Goal: Task Accomplishment & Management: Manage account settings

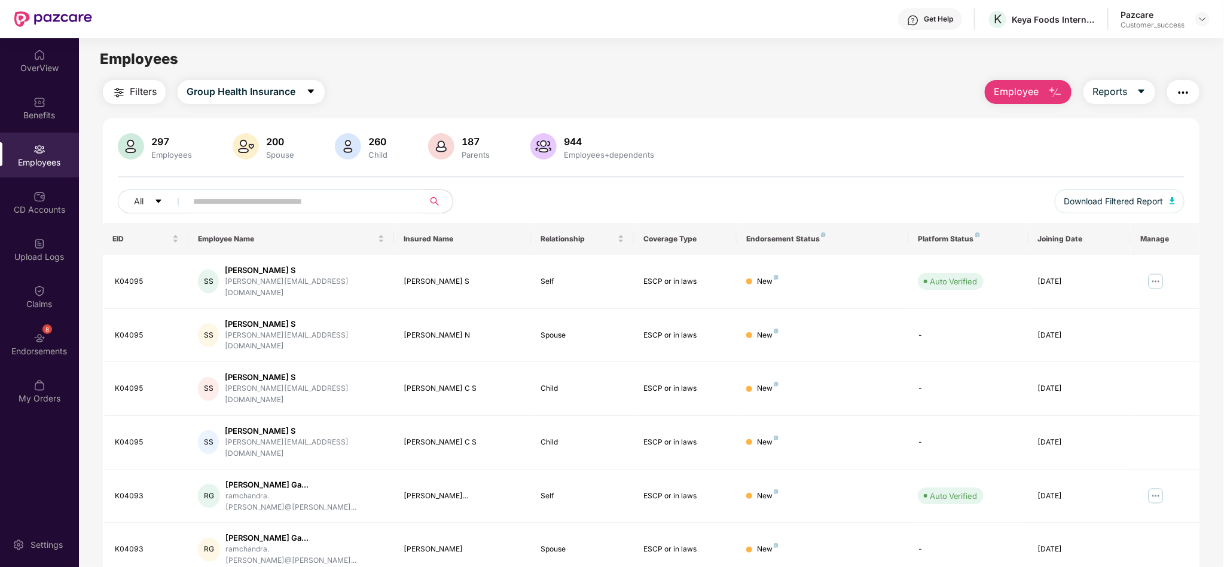
click at [1197, 12] on div at bounding box center [1202, 19] width 14 height 14
click at [1199, 17] on img at bounding box center [1203, 19] width 10 height 10
click at [1113, 56] on div "Switch to partner view" at bounding box center [1146, 46] width 155 height 23
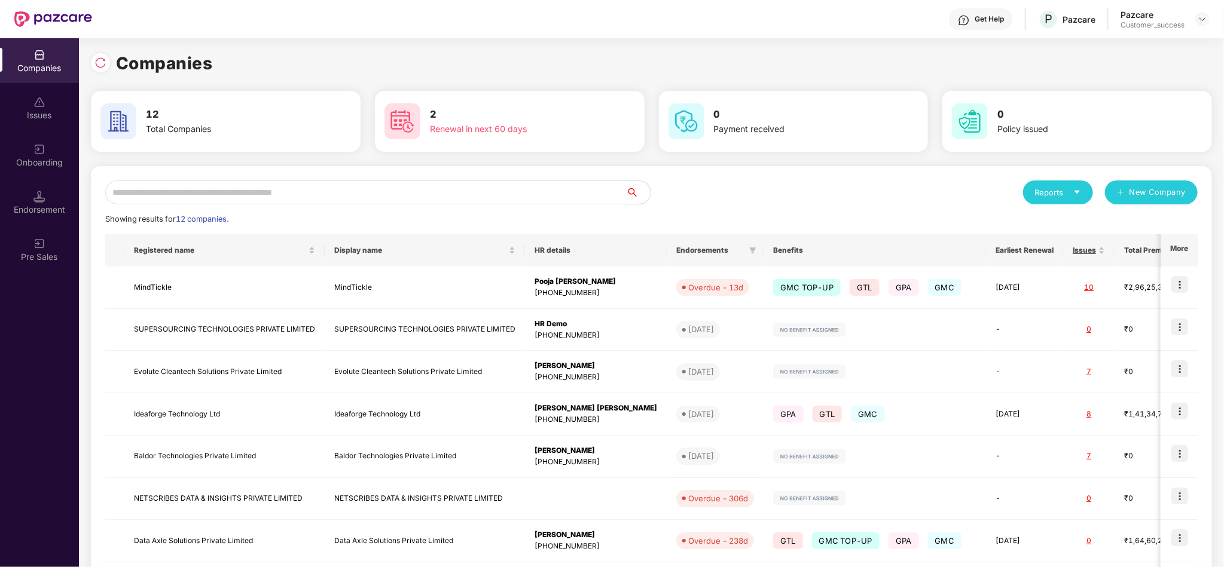
click at [522, 199] on input "text" at bounding box center [365, 193] width 521 height 24
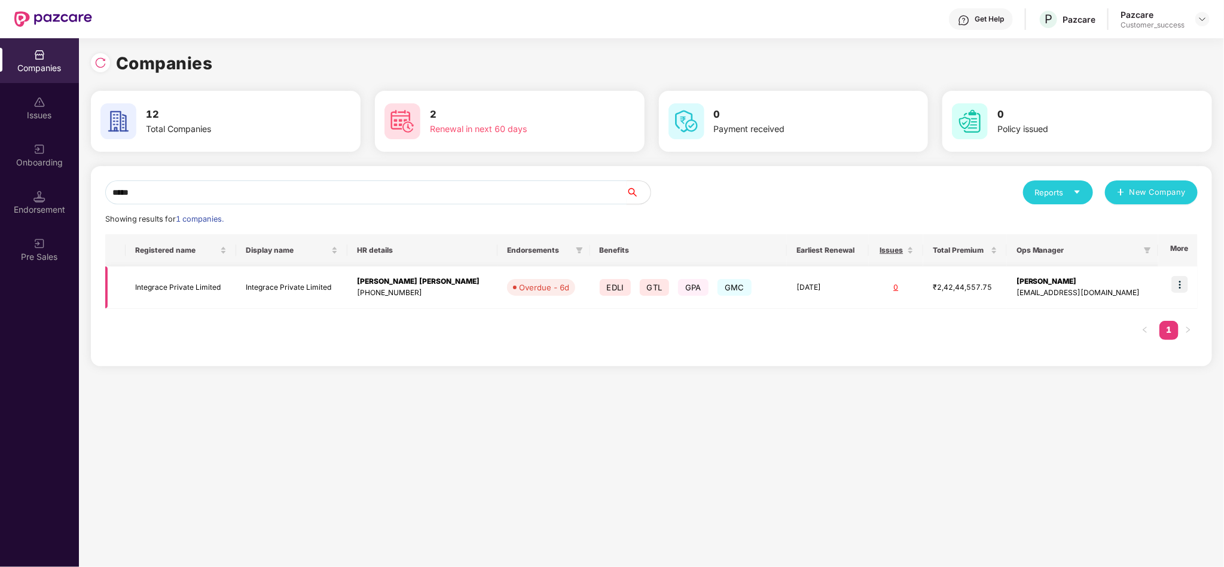
type input "*****"
click at [1176, 277] on img at bounding box center [1179, 284] width 17 height 17
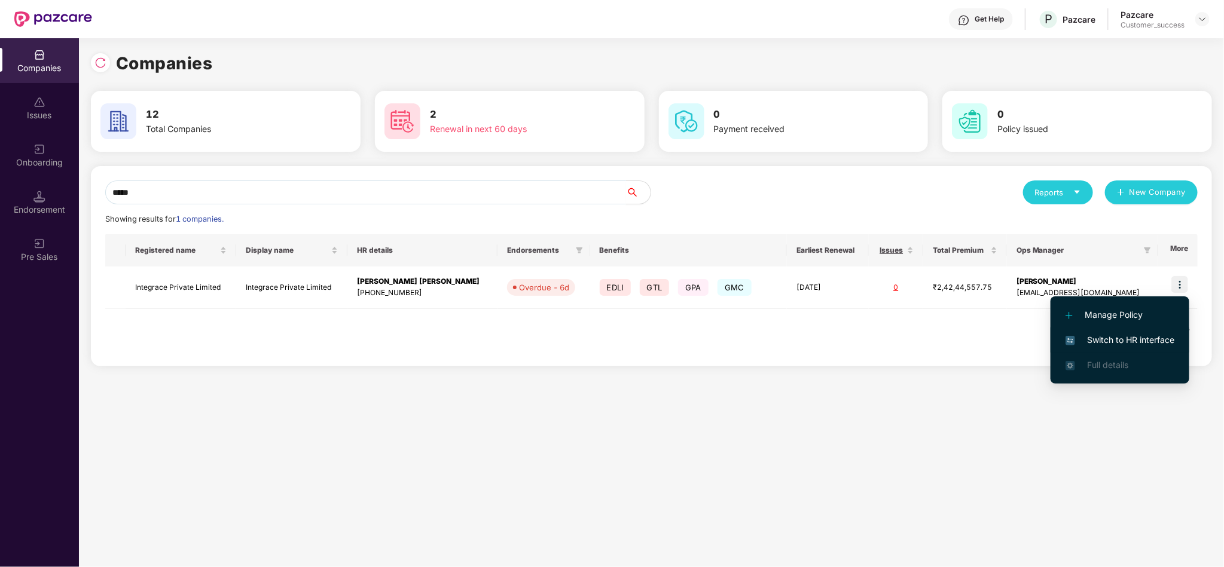
click at [1118, 329] on li "Switch to HR interface" at bounding box center [1120, 340] width 139 height 25
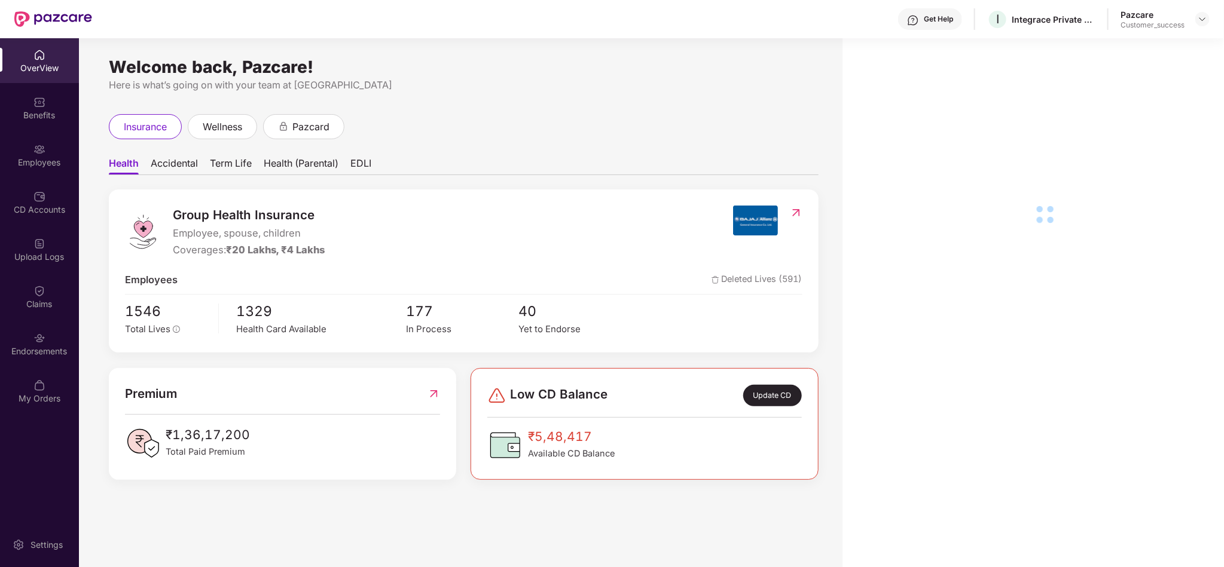
click at [40, 162] on div "Employees" at bounding box center [39, 163] width 79 height 12
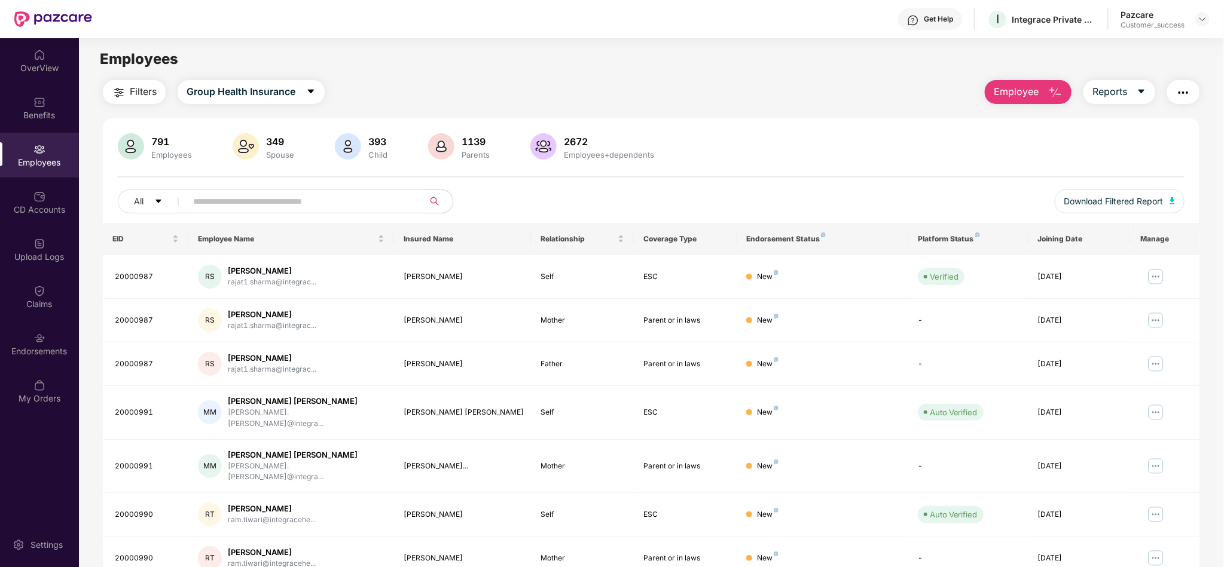
click at [527, 83] on div "Filters Group Health Insurance Employee Reports" at bounding box center [651, 92] width 1097 height 24
click at [1109, 212] on button "Download Filtered Report" at bounding box center [1120, 202] width 130 height 24
click at [1040, 90] on button "Employee" at bounding box center [1028, 92] width 87 height 24
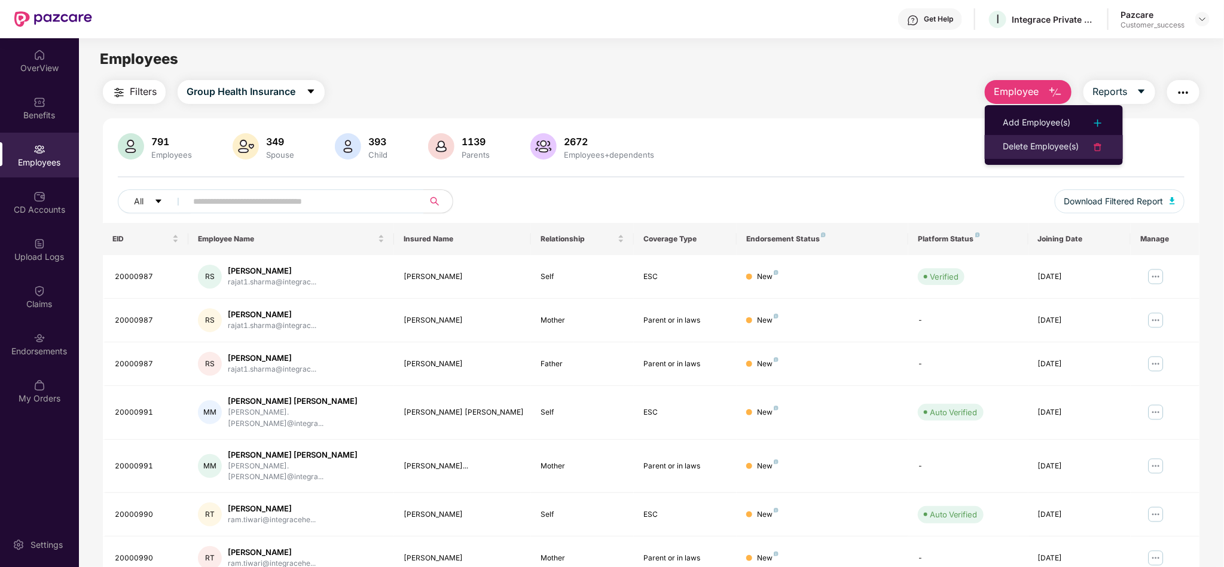
click at [1061, 148] on div "Delete Employee(s)" at bounding box center [1041, 147] width 76 height 14
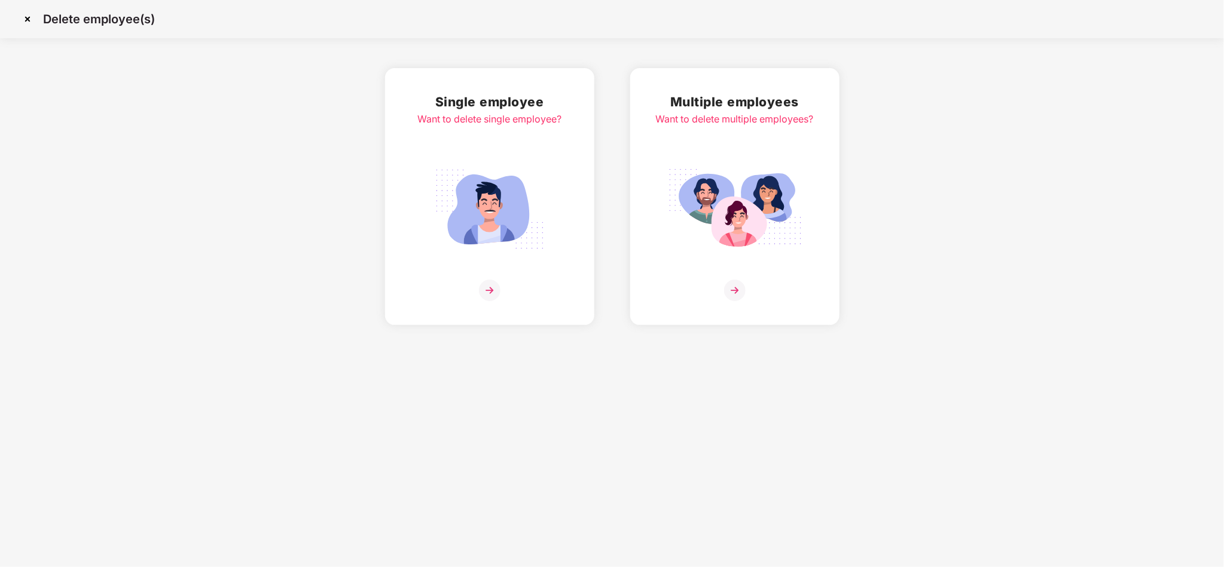
click at [746, 160] on div "Multiple employees Want to delete multiple employees?" at bounding box center [735, 196] width 158 height 209
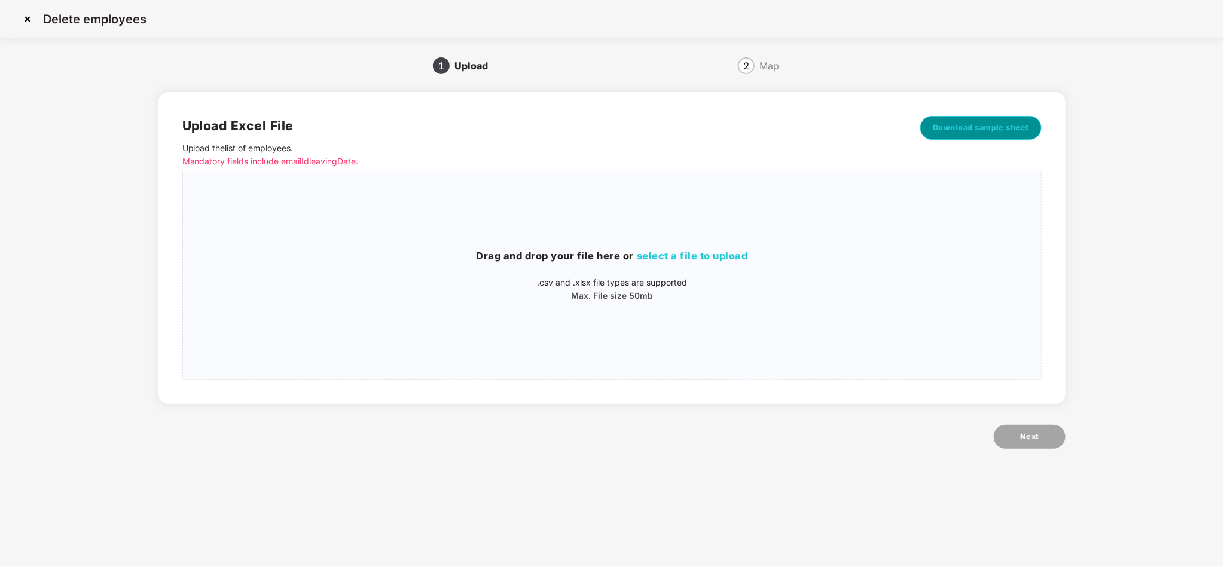
click at [960, 124] on span "Download sample sheet" at bounding box center [981, 128] width 97 height 12
click at [532, 231] on div "Drag and drop your file here or select a file to upload .csv and .xlsx file typ…" at bounding box center [612, 275] width 859 height 189
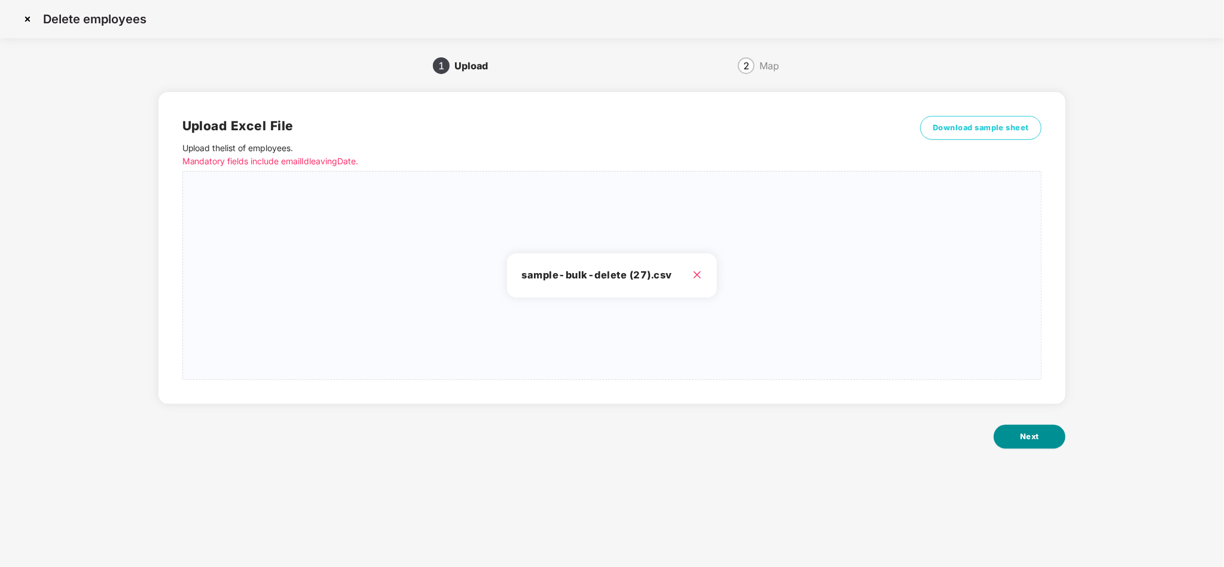
click at [1036, 431] on span "Next" at bounding box center [1029, 437] width 19 height 12
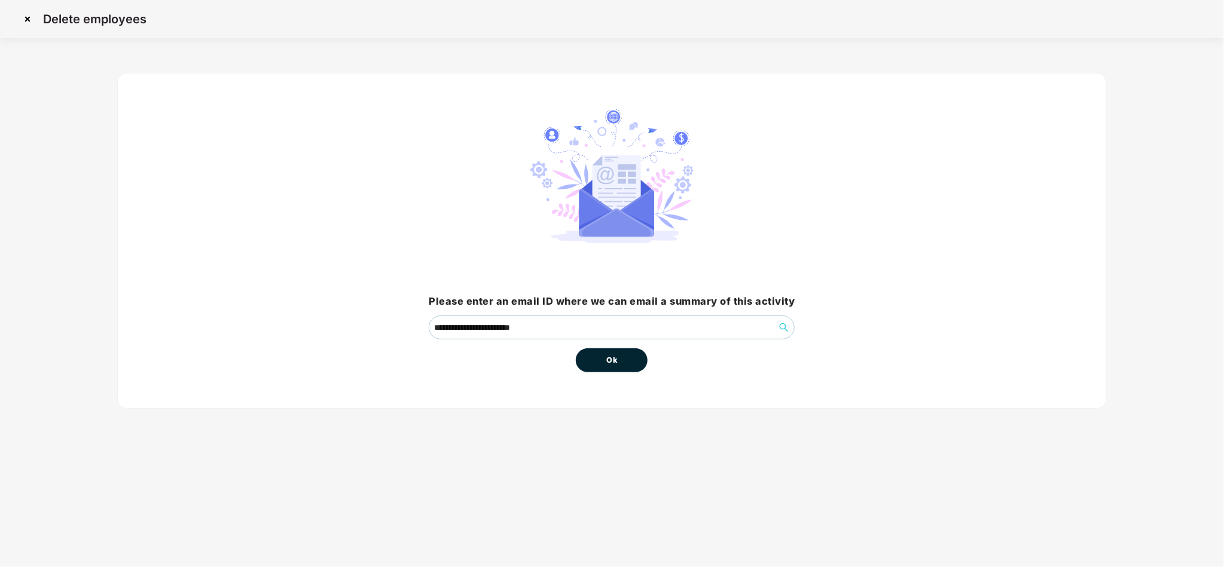
click at [634, 359] on button "Ok" at bounding box center [612, 361] width 72 height 24
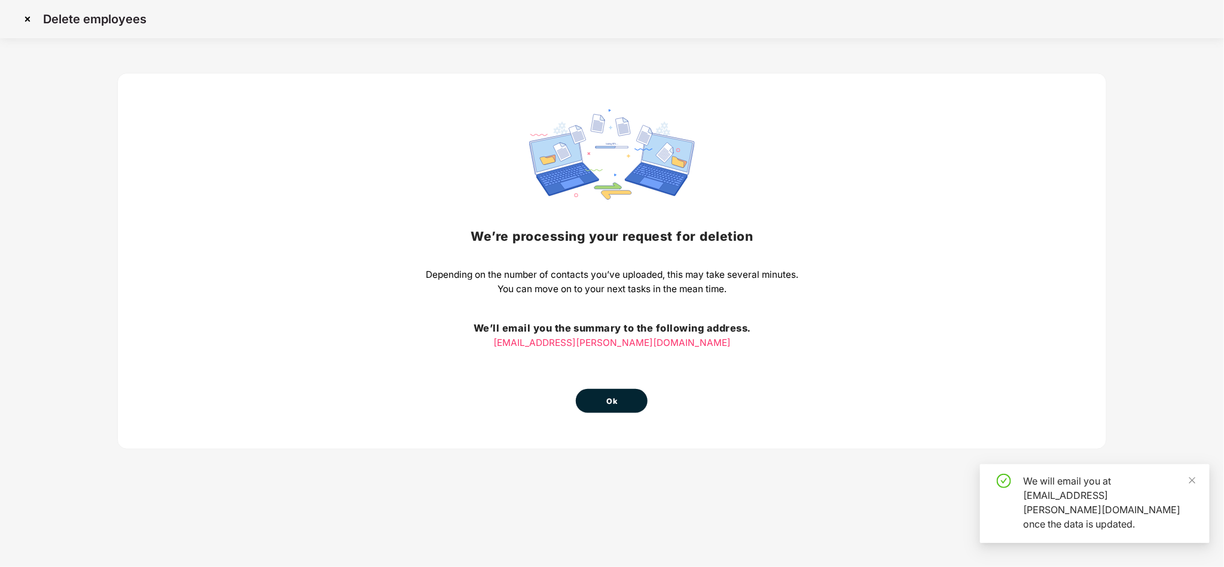
click at [627, 391] on button "Ok" at bounding box center [612, 401] width 72 height 24
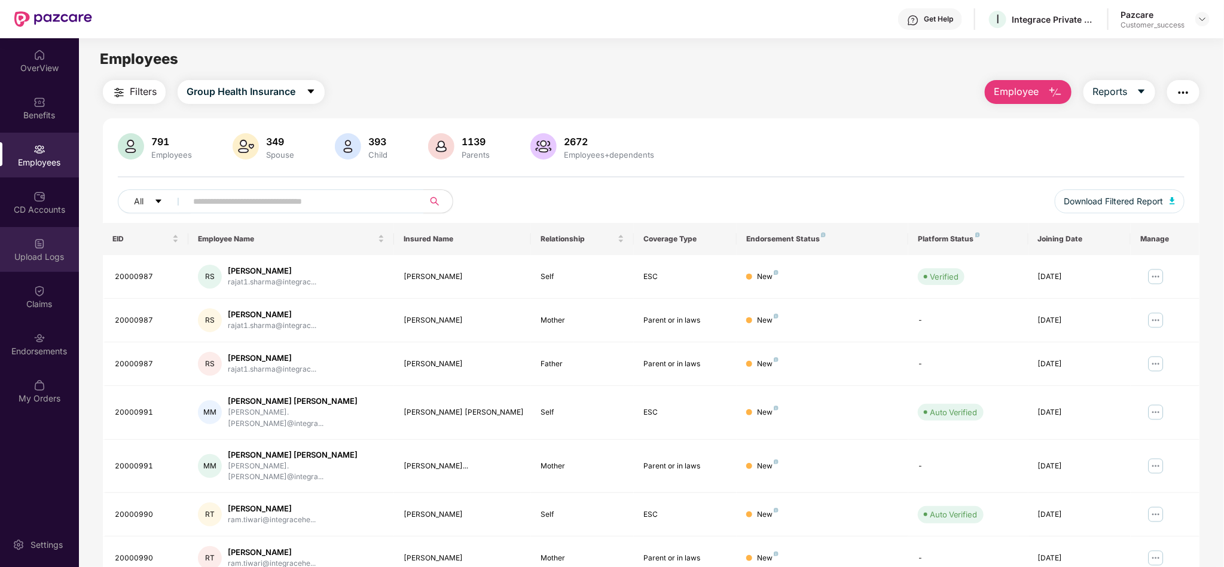
click at [49, 258] on div "Upload Logs" at bounding box center [39, 257] width 79 height 12
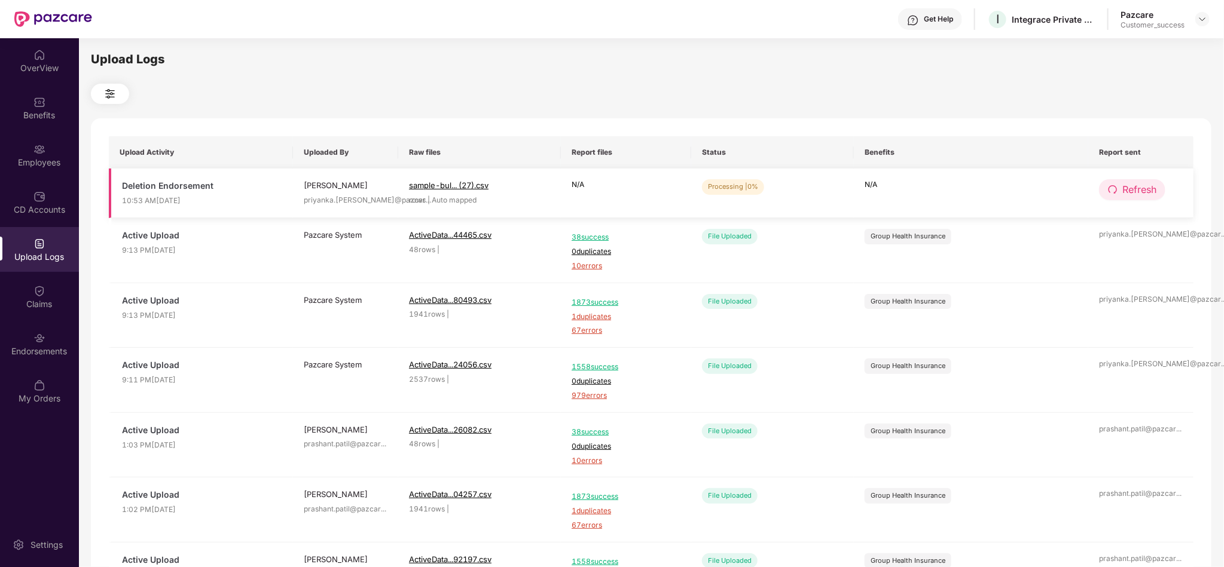
click at [1140, 199] on button "Refresh" at bounding box center [1132, 189] width 66 height 21
click at [1140, 199] on button "Refresh" at bounding box center [1133, 189] width 68 height 21
click at [1121, 184] on button "Refresh" at bounding box center [1132, 189] width 66 height 21
click at [1127, 180] on button "Refresh" at bounding box center [1132, 189] width 66 height 21
click at [1127, 180] on button "Refresh" at bounding box center [1133, 189] width 68 height 21
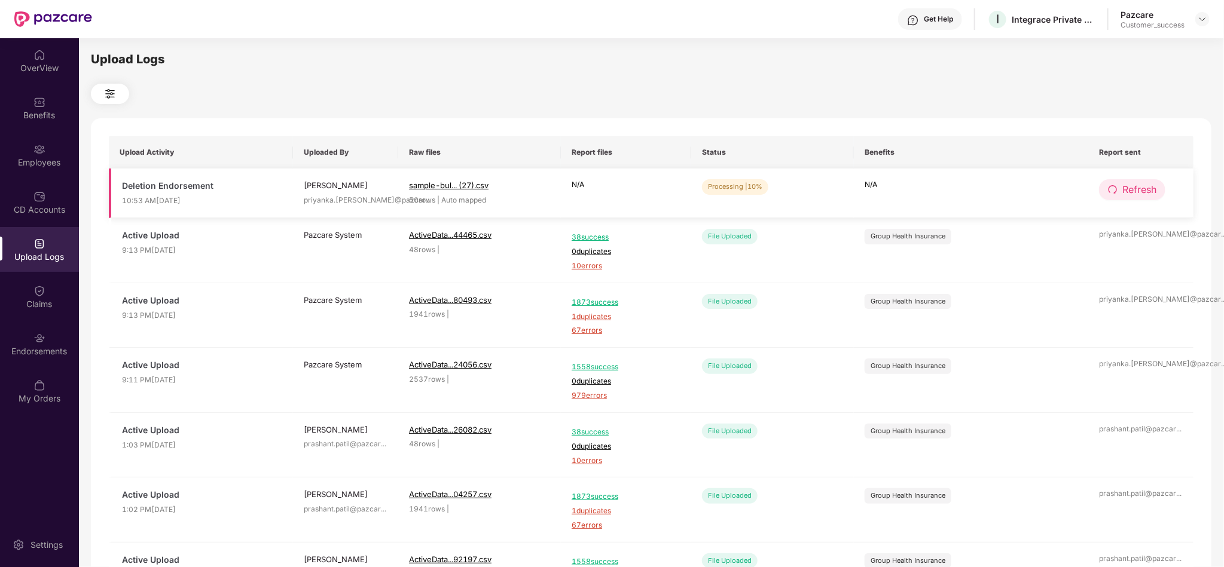
click at [1155, 189] on span "Refresh" at bounding box center [1139, 189] width 34 height 15
click at [1155, 189] on span "Refresh" at bounding box center [1140, 189] width 34 height 15
click at [1156, 188] on span "Refresh" at bounding box center [1139, 189] width 34 height 15
click at [1156, 188] on span "Refresh" at bounding box center [1140, 189] width 34 height 15
click at [1132, 193] on span "Refresh" at bounding box center [1139, 189] width 34 height 15
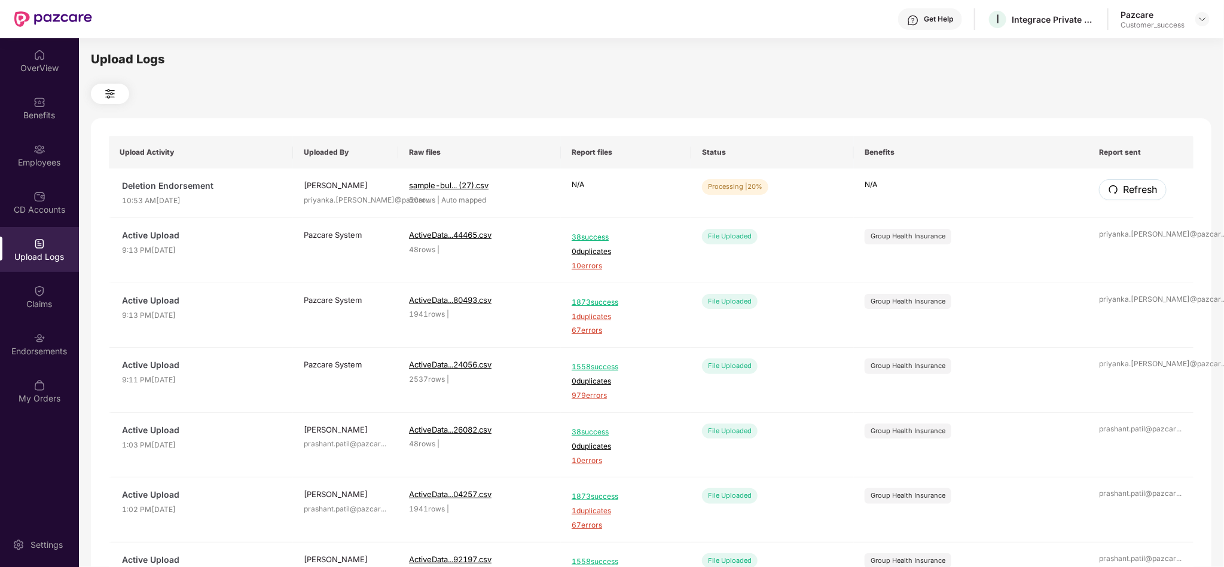
click at [1132, 193] on span "Refresh" at bounding box center [1140, 189] width 34 height 15
click at [1132, 198] on button "Refresh" at bounding box center [1132, 189] width 66 height 21
click at [1132, 198] on button "Refresh" at bounding box center [1133, 189] width 68 height 21
click at [1132, 179] on button "Refresh" at bounding box center [1132, 189] width 66 height 21
click at [1132, 179] on button "Refresh" at bounding box center [1133, 189] width 68 height 21
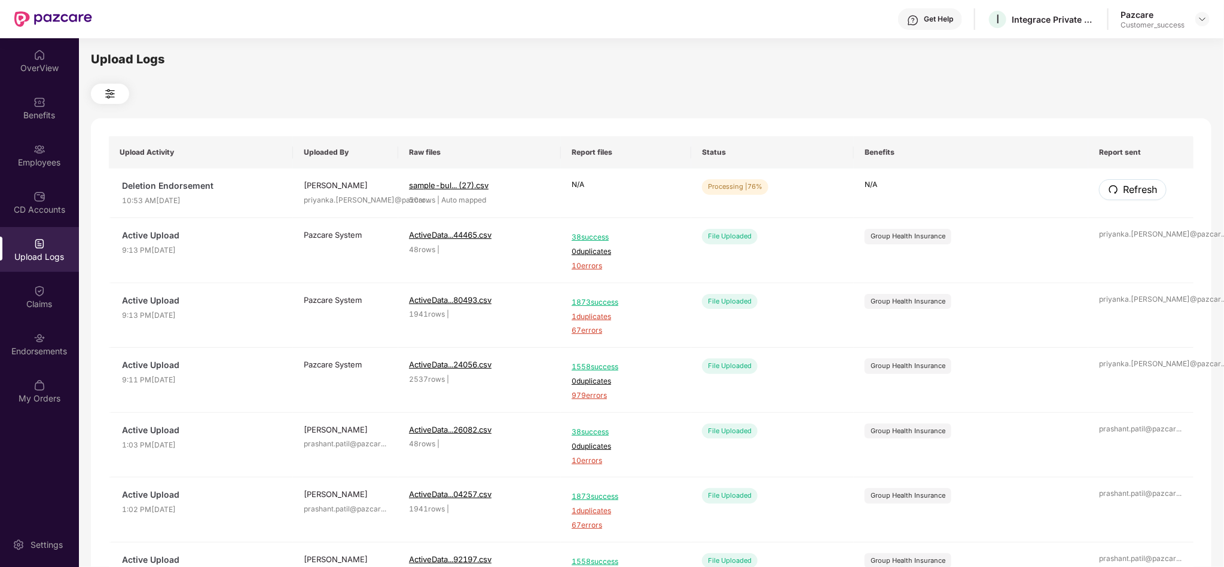
click at [1132, 179] on button "Refresh" at bounding box center [1133, 189] width 68 height 21
click at [1147, 183] on span "Refresh" at bounding box center [1139, 189] width 34 height 15
click at [1123, 187] on span "Refresh" at bounding box center [1139, 189] width 34 height 15
click at [1123, 187] on span "Refresh" at bounding box center [1140, 189] width 34 height 15
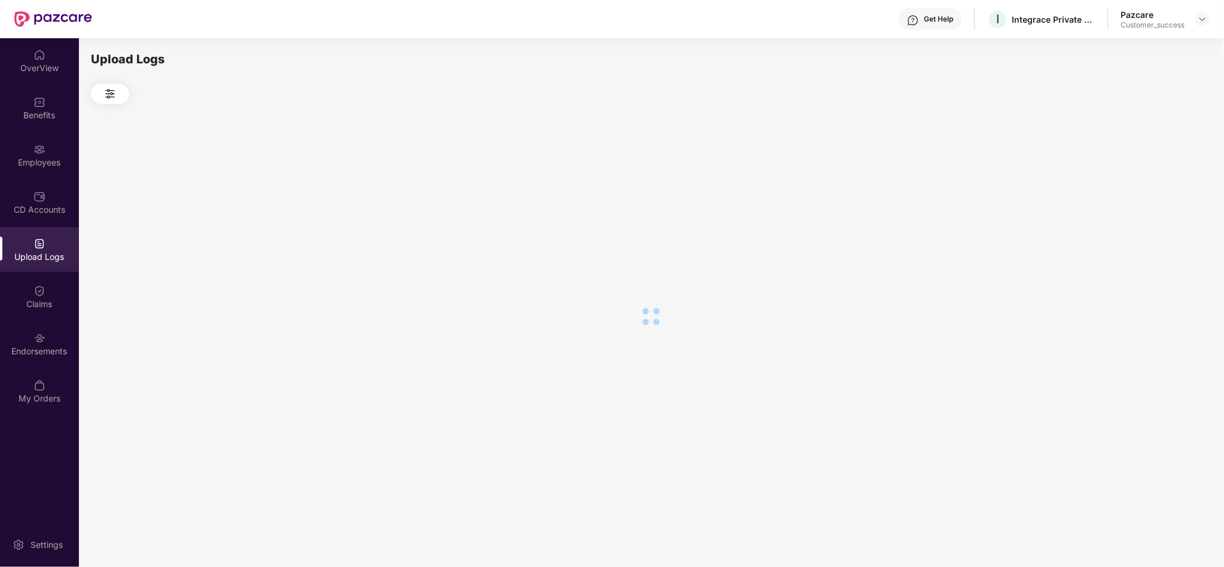
click at [1123, 187] on div at bounding box center [651, 317] width 1120 height 426
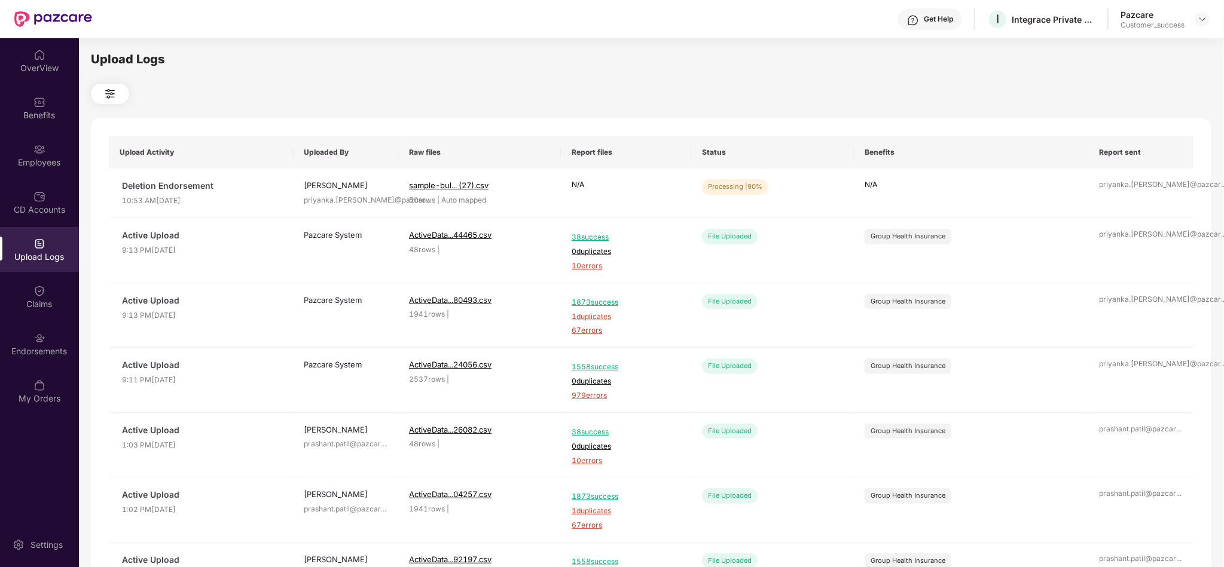
click at [927, 106] on div "Upload Logs Upload Activity Uploaded By Raw files Report files Status Benefits …" at bounding box center [651, 301] width 1120 height 502
click at [1132, 190] on span "Refresh" at bounding box center [1139, 189] width 34 height 15
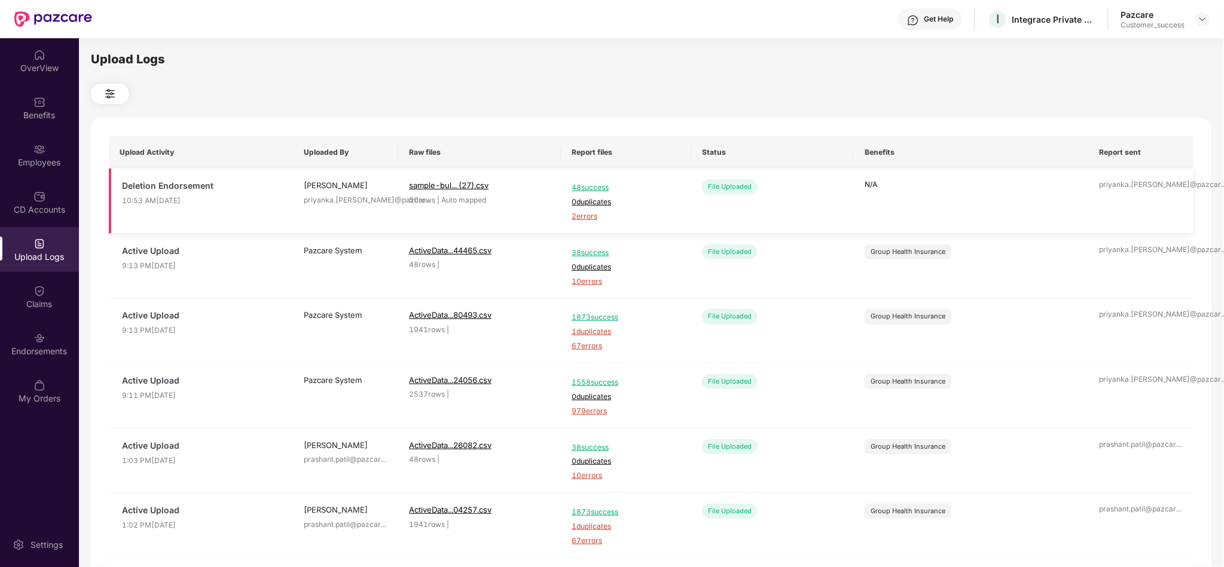
click at [581, 214] on span "2 errors" at bounding box center [626, 216] width 109 height 11
click at [45, 163] on div "Employees" at bounding box center [39, 163] width 79 height 12
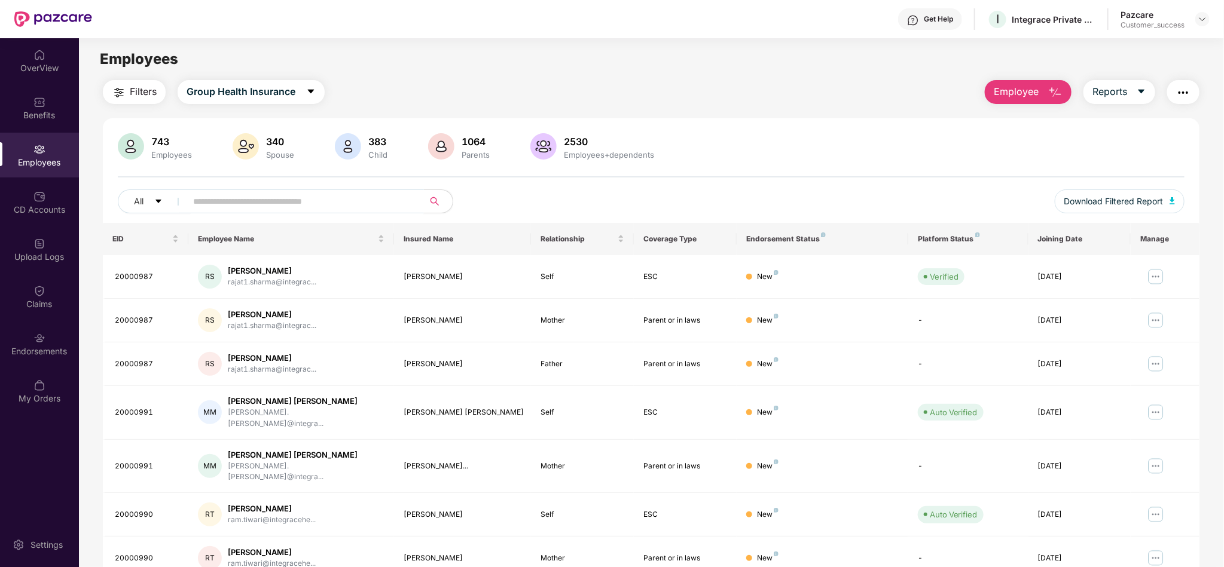
click at [349, 199] on input "text" at bounding box center [300, 202] width 215 height 18
paste input "**********"
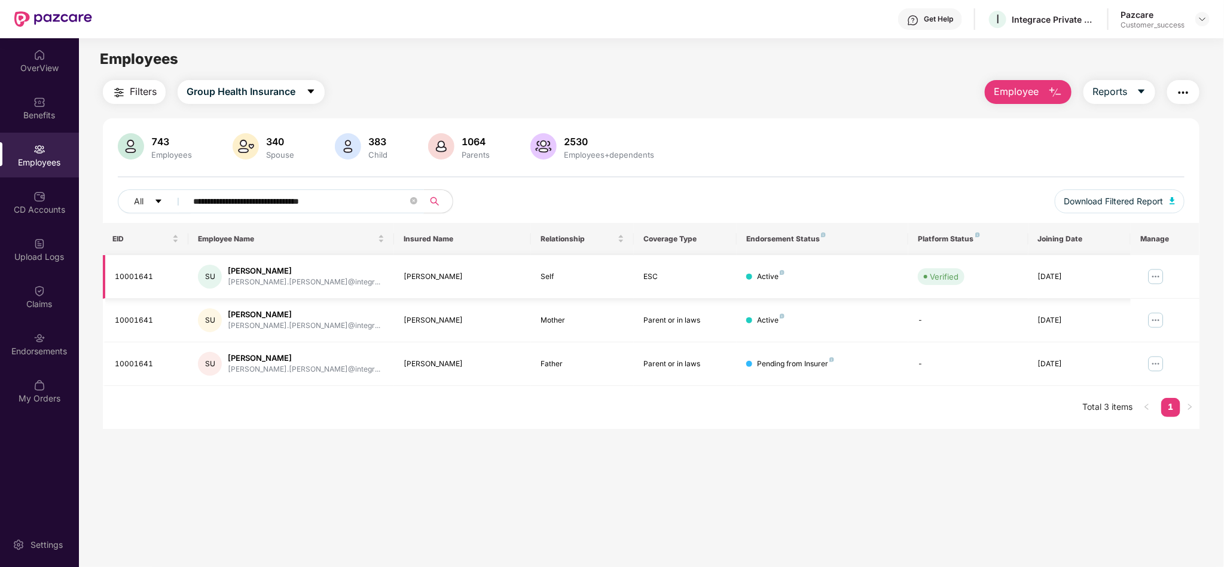
type input "**********"
click at [1157, 275] on img at bounding box center [1155, 276] width 19 height 19
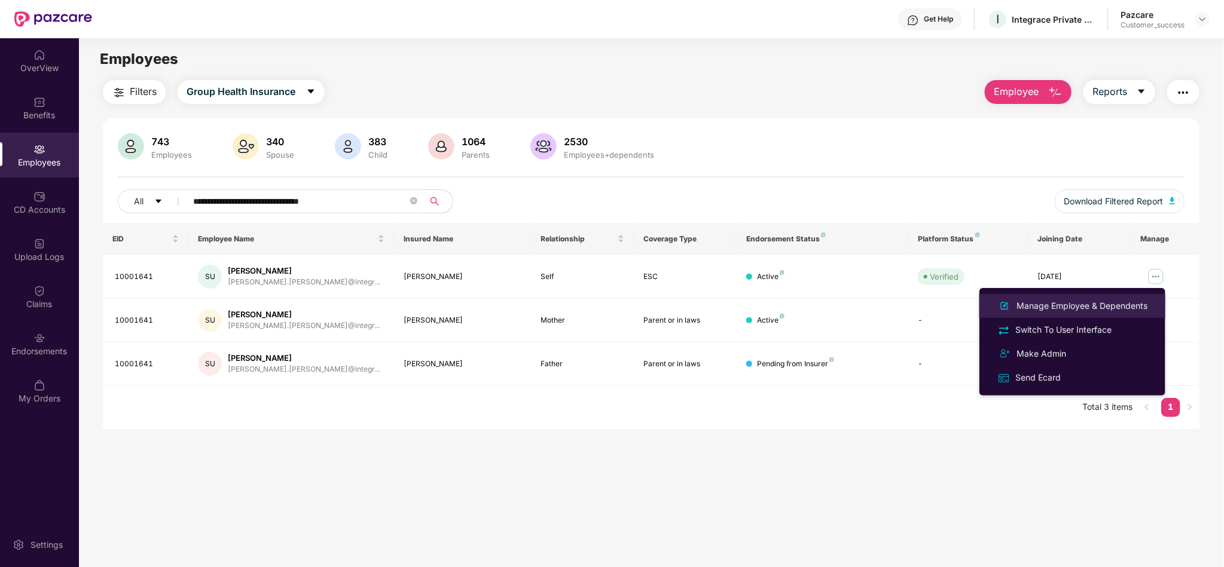
click at [1093, 306] on div "Manage Employee & Dependents" at bounding box center [1082, 306] width 136 height 13
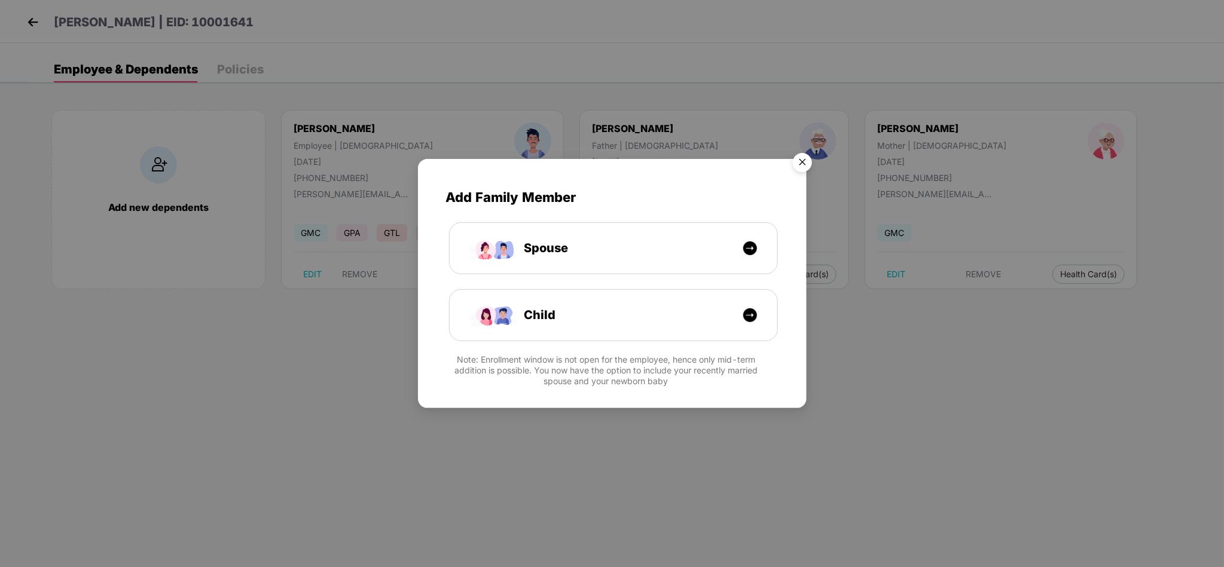
click at [807, 153] on img "Close" at bounding box center [802, 164] width 33 height 33
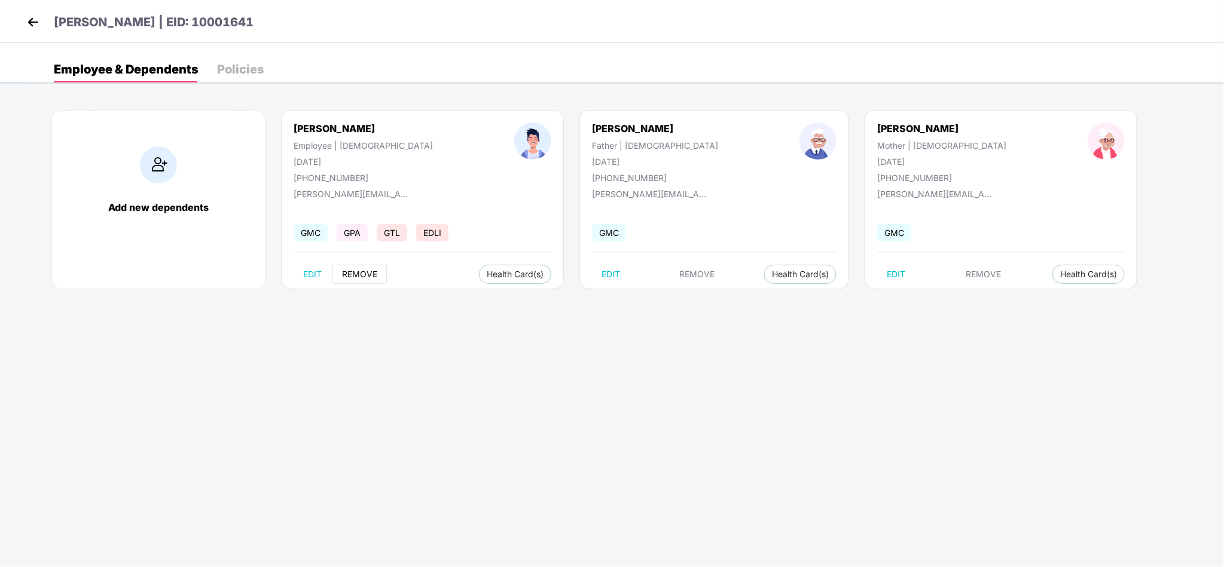
click at [370, 270] on span "REMOVE" at bounding box center [359, 275] width 35 height 10
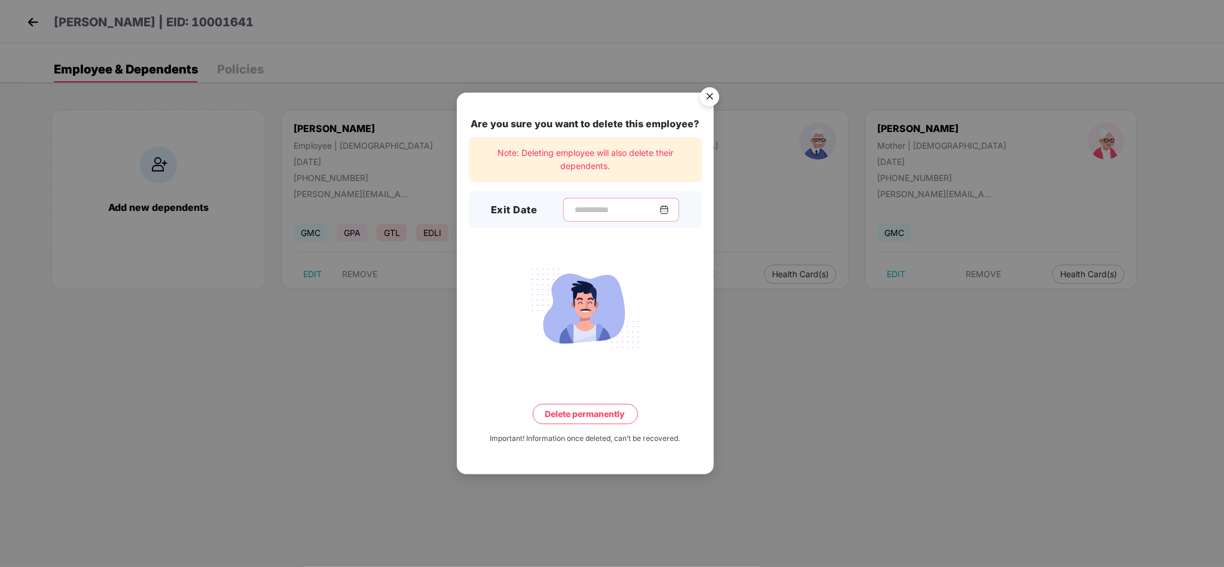
click at [580, 215] on input at bounding box center [616, 210] width 86 height 13
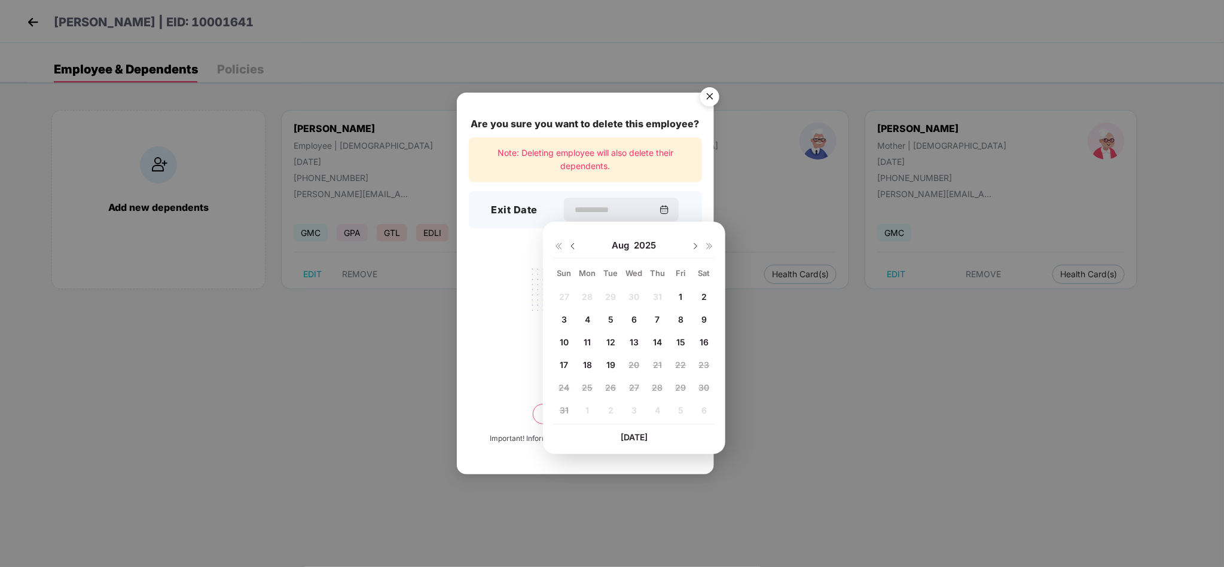
click at [569, 246] on img at bounding box center [573, 247] width 10 height 10
click at [580, 365] on div "21" at bounding box center [587, 365] width 18 height 18
type input "**********"
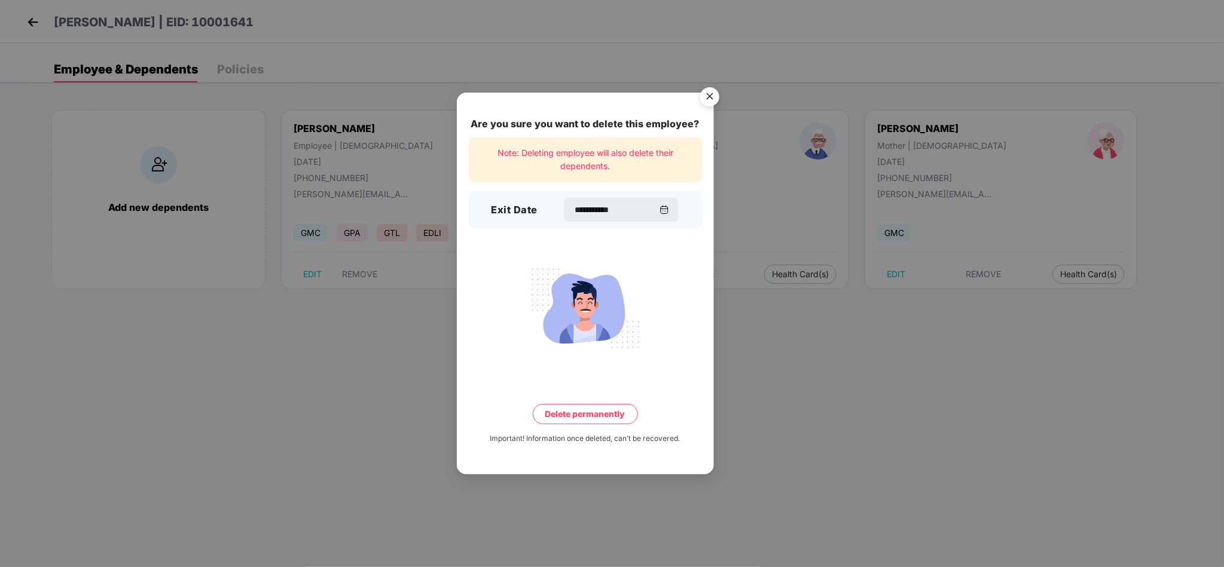
click at [551, 414] on button "Delete permanently" at bounding box center [585, 414] width 105 height 20
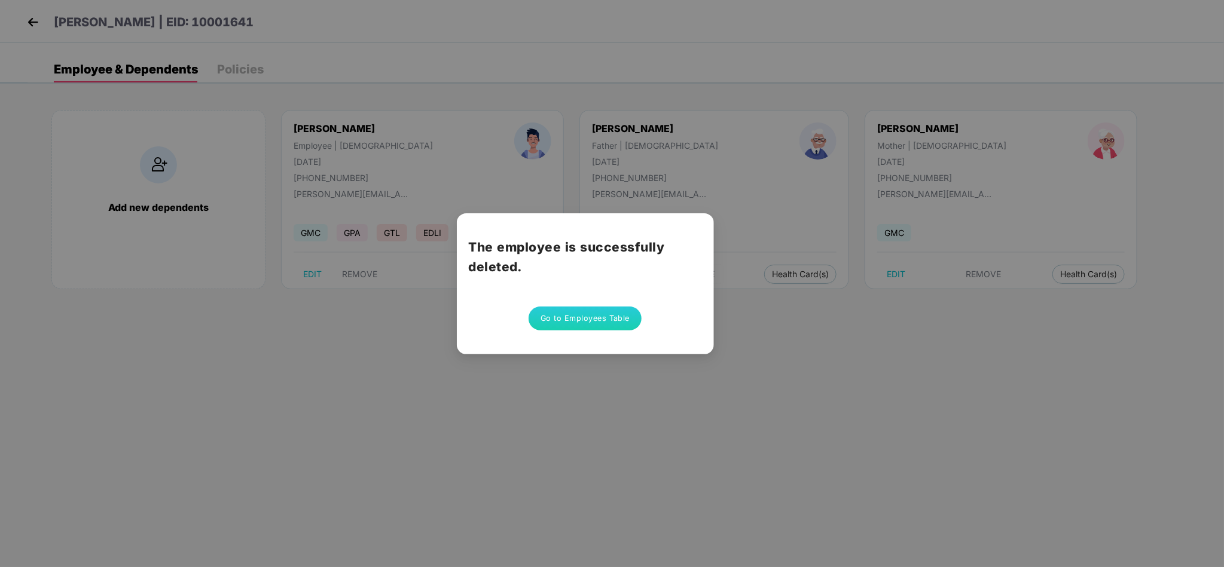
click at [593, 307] on button "Go to Employees Table" at bounding box center [586, 319] width 114 height 24
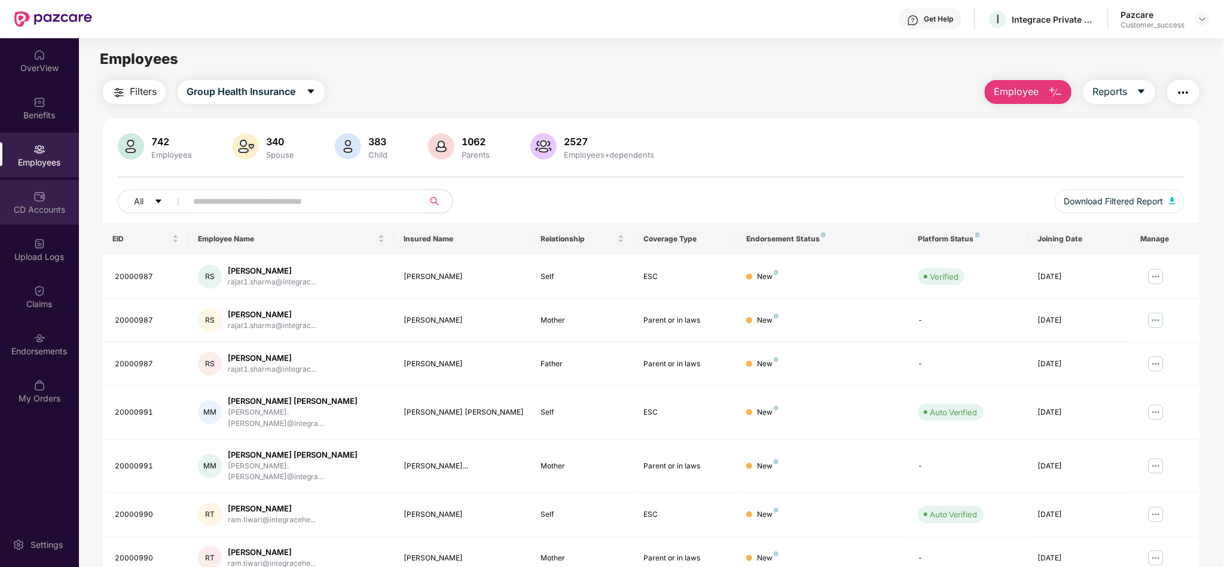
click at [29, 196] on div "CD Accounts" at bounding box center [39, 202] width 79 height 45
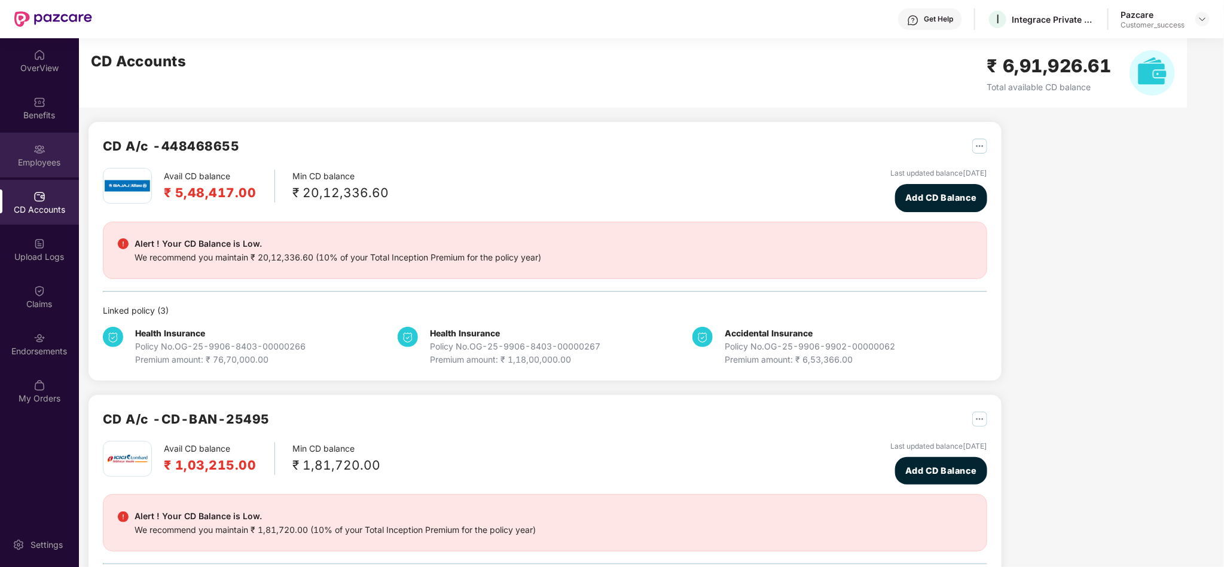
click at [34, 151] on img at bounding box center [39, 150] width 12 height 12
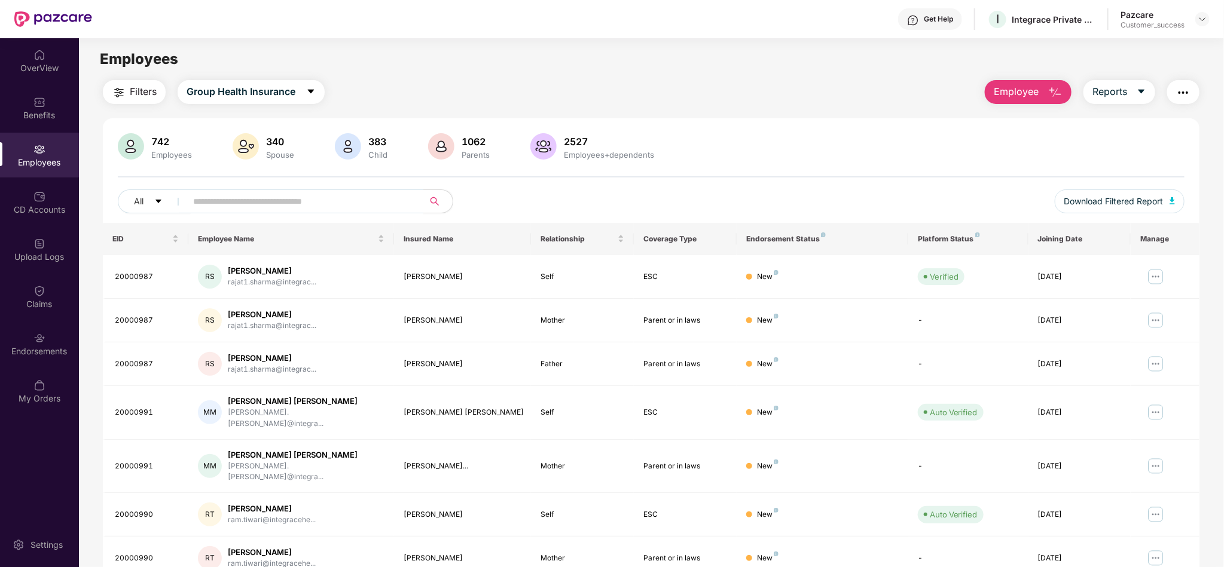
click at [991, 91] on button "Employee" at bounding box center [1028, 92] width 87 height 24
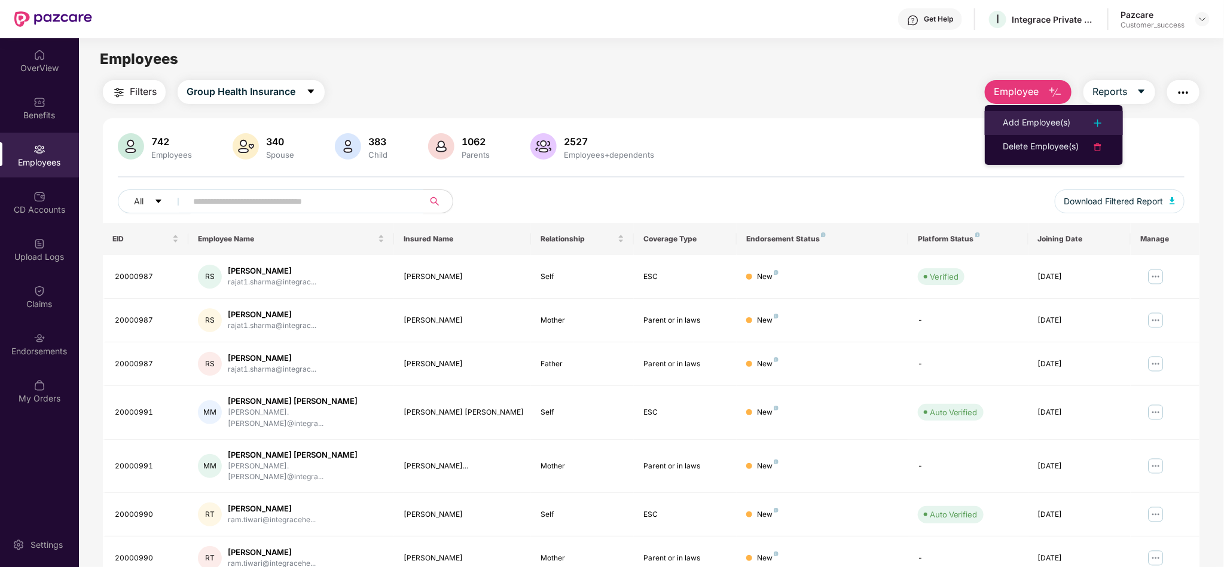
click at [1016, 126] on div "Add Employee(s)" at bounding box center [1037, 123] width 68 height 14
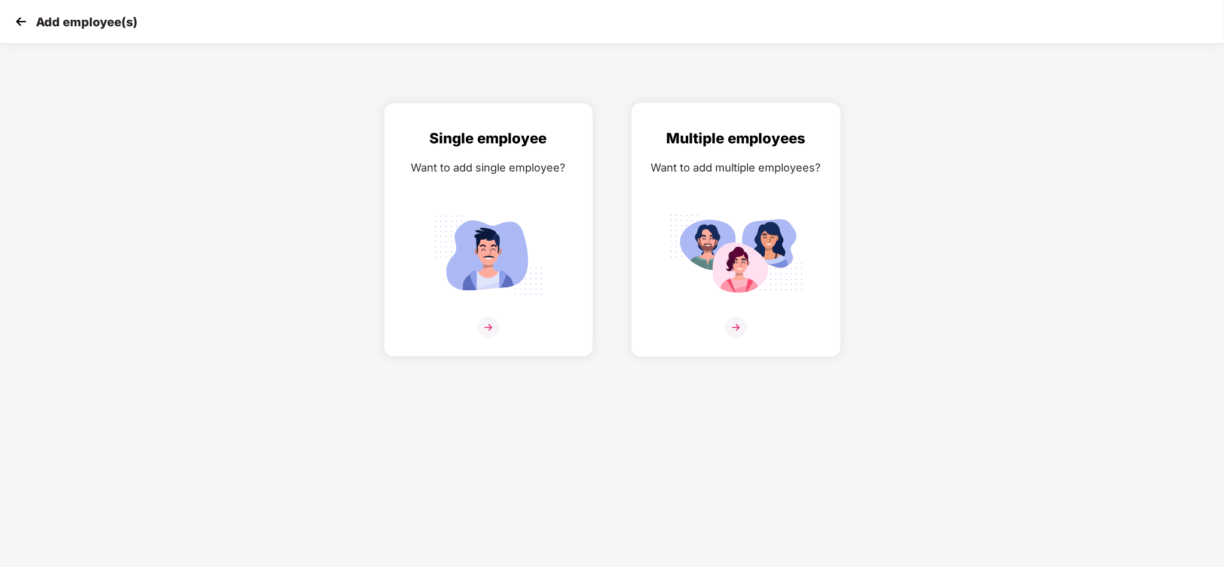
click at [737, 200] on div "Multiple employees Want to add multiple employees?" at bounding box center [736, 240] width 184 height 226
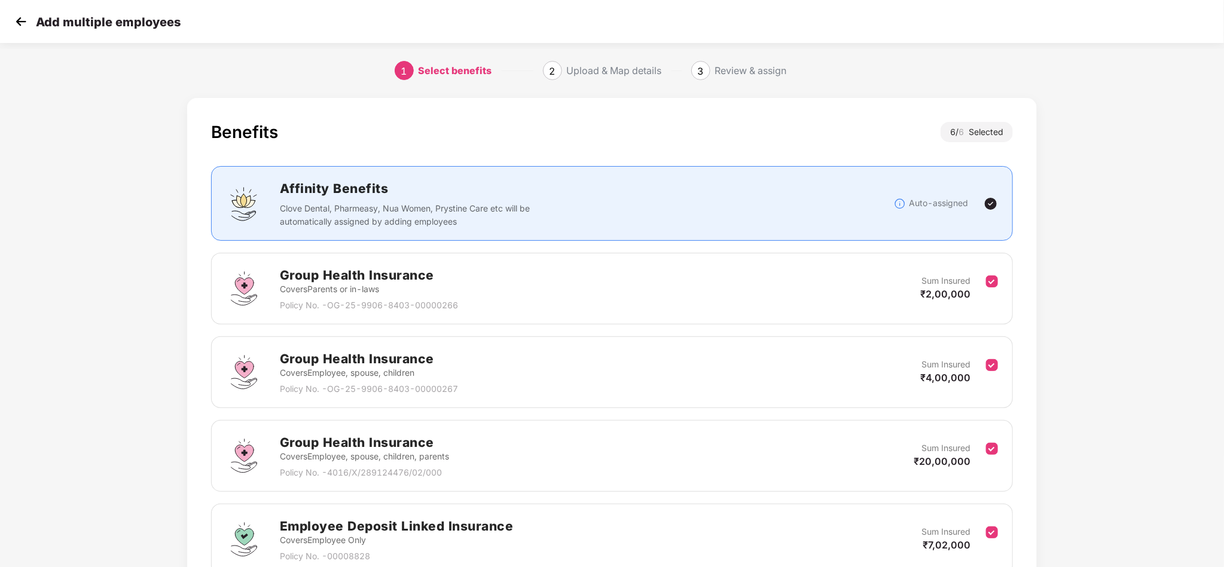
click at [1074, 225] on div "Benefits 6 / 6 Selected Affinity Benefits Clove Dental, Pharmeasy, Nua Women, P…" at bounding box center [612, 489] width 1020 height 795
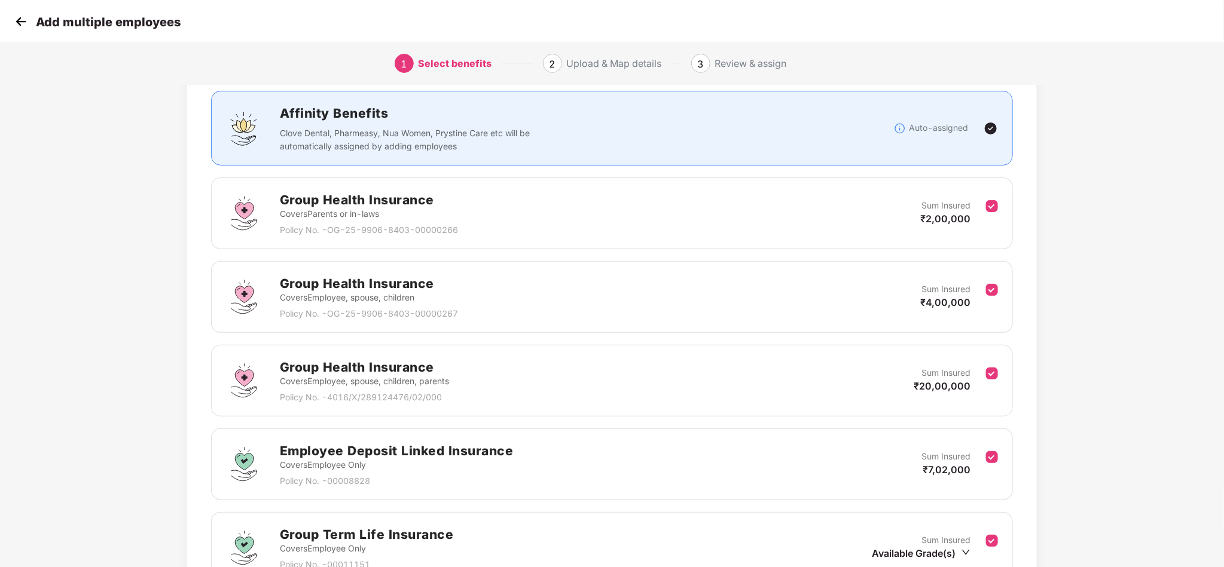
scroll to position [108, 0]
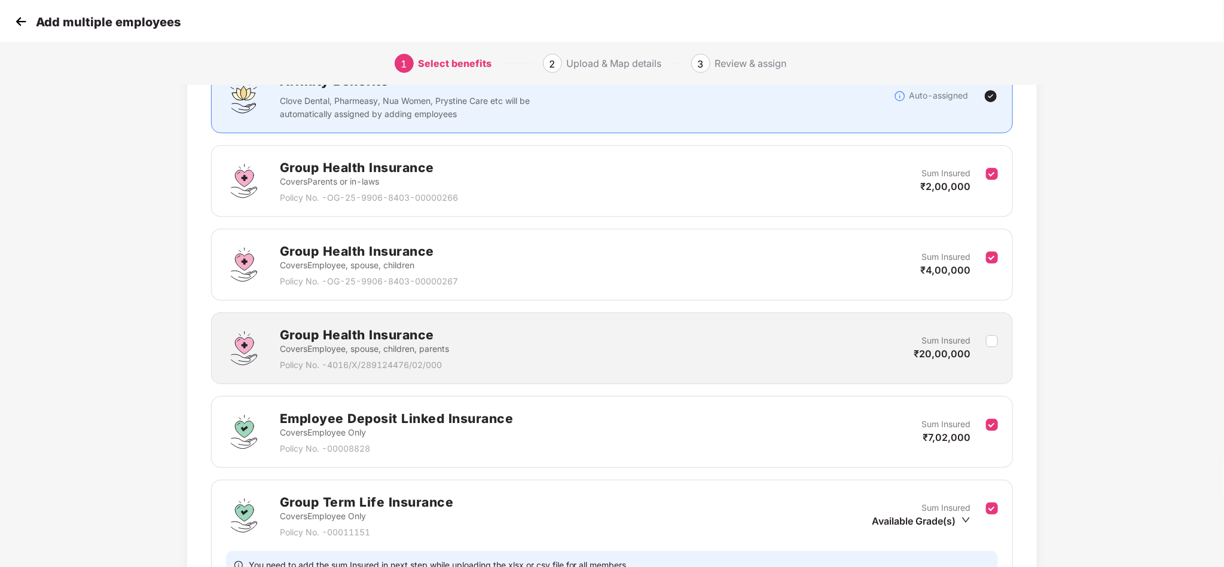
click at [1088, 327] on div "Benefits 5 / 6 Selected Affinity Benefits Clove Dental, Pharmeasy, Nua Women, P…" at bounding box center [612, 381] width 1020 height 795
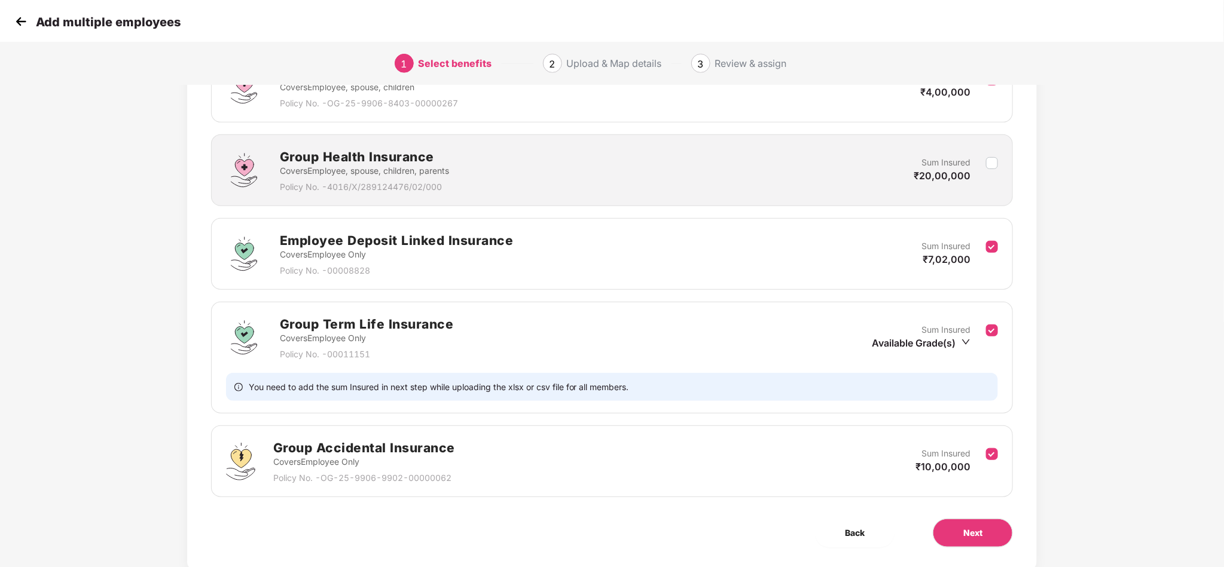
scroll to position [288, 0]
click at [961, 551] on div "Benefits 5 / 6 Selected Affinity Benefits Clove Dental, Pharmeasy, Nua Women, P…" at bounding box center [612, 189] width 850 height 759
click at [976, 538] on span "Next" at bounding box center [972, 531] width 19 height 13
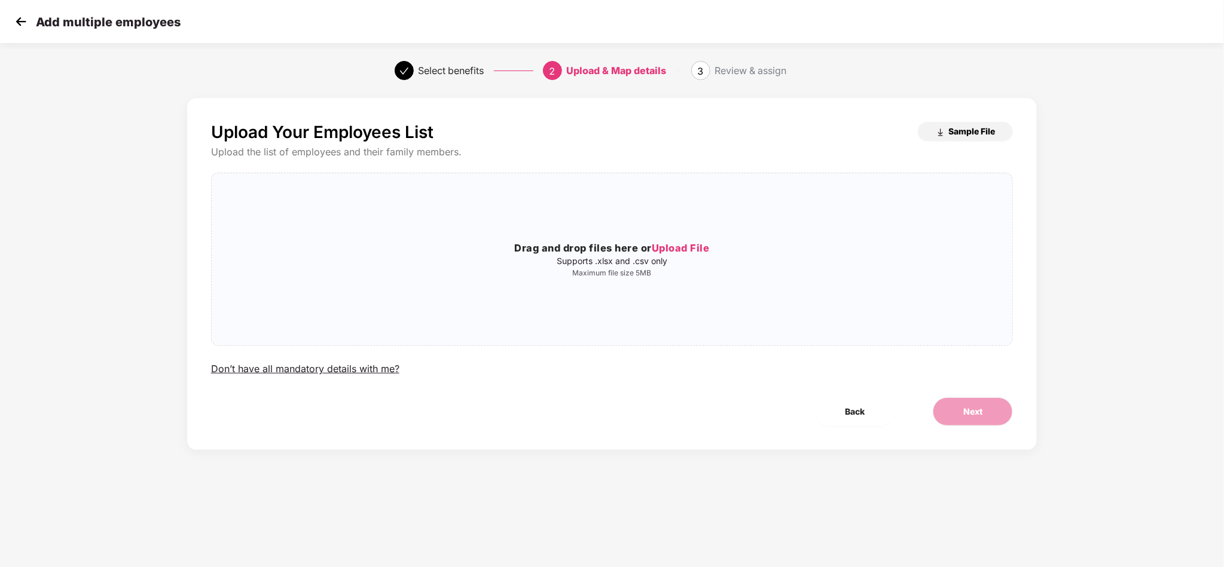
click at [966, 126] on span "Sample File" at bounding box center [971, 131] width 47 height 11
click at [490, 245] on h3 "Drag and drop files here or Upload File" at bounding box center [612, 249] width 801 height 16
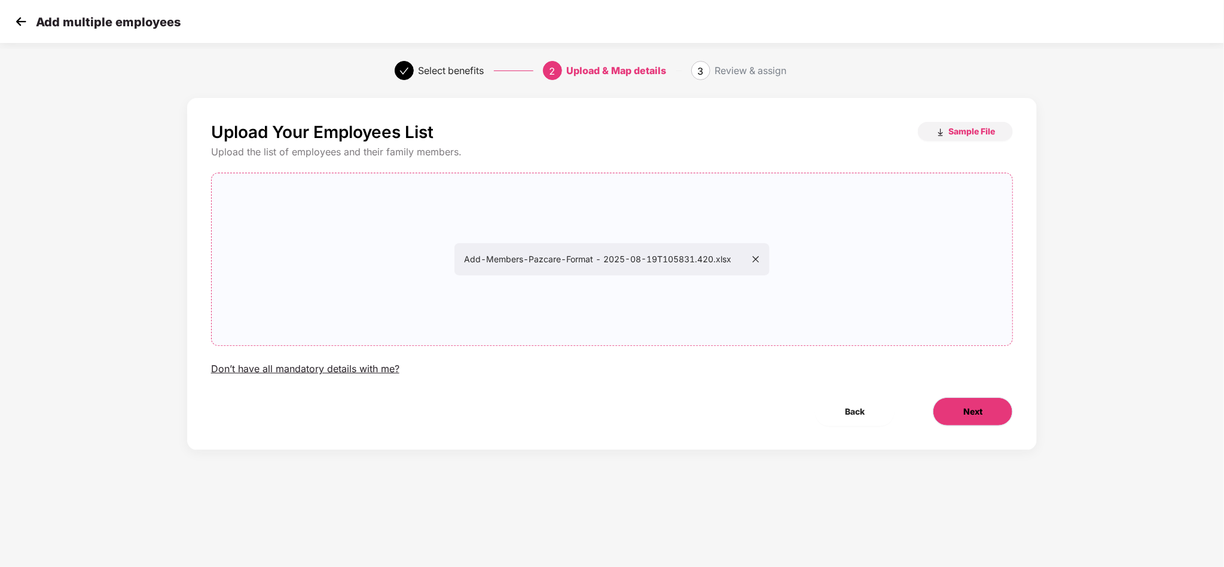
click at [963, 413] on span "Next" at bounding box center [972, 411] width 19 height 13
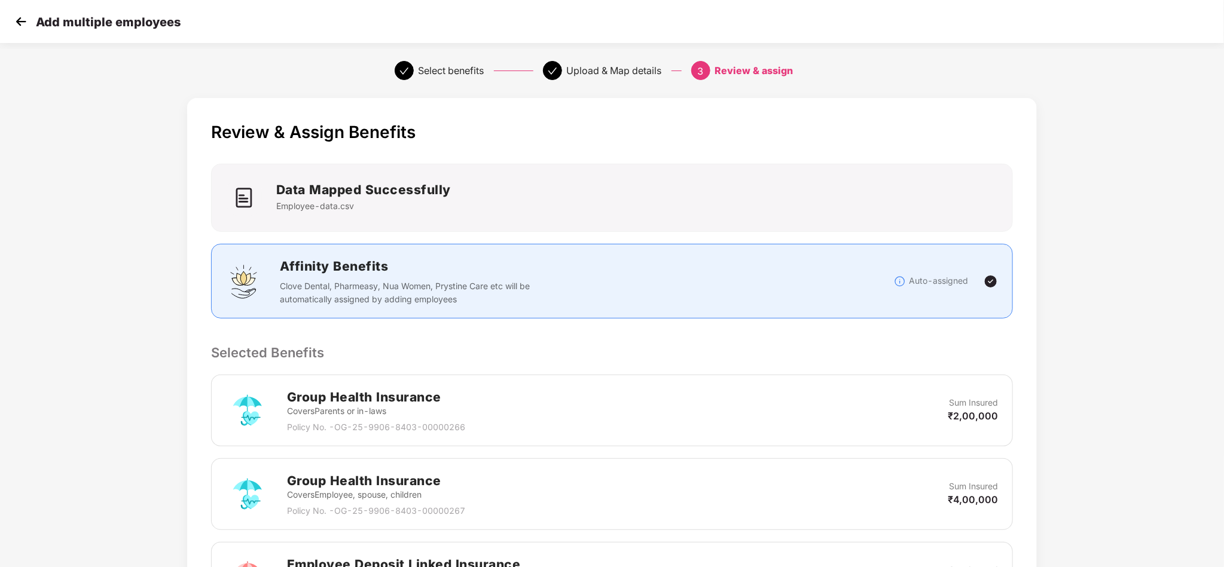
click at [1066, 326] on div "Review & Assign Benefits Data Mapped Successfully Employee-data.csv Affinity Be…" at bounding box center [612, 546] width 1020 height 909
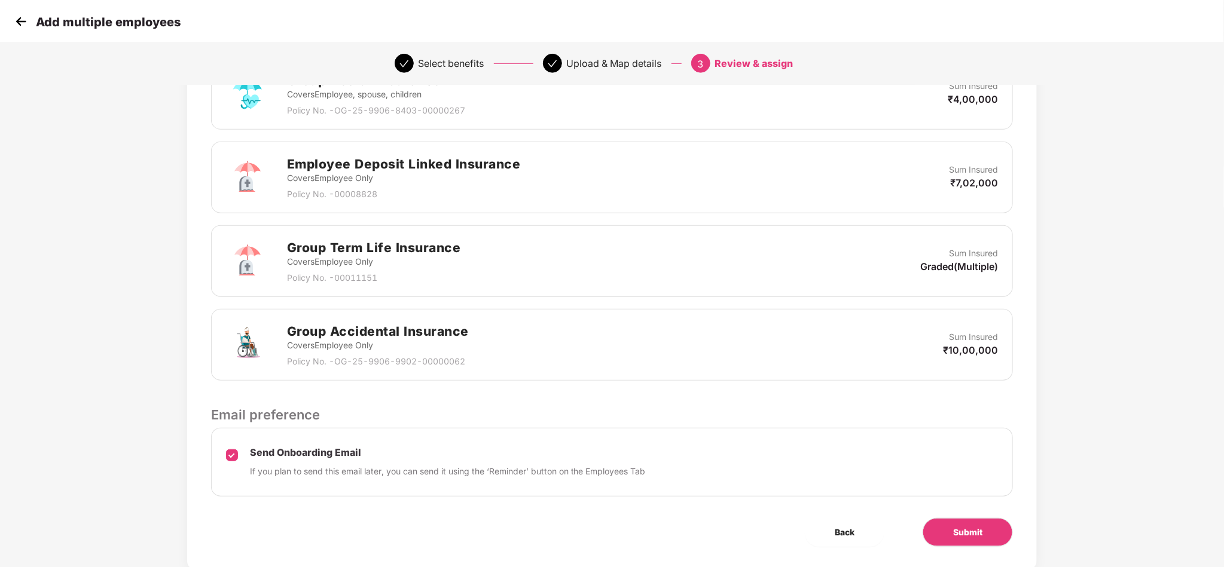
scroll to position [438, 0]
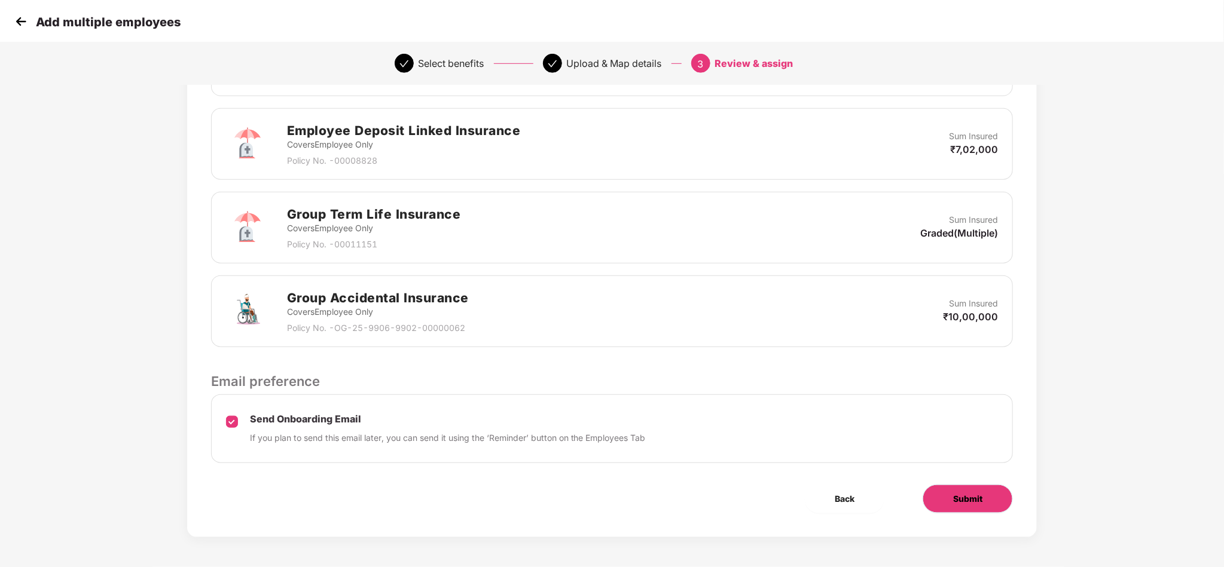
click at [941, 493] on button "Submit" at bounding box center [968, 499] width 90 height 29
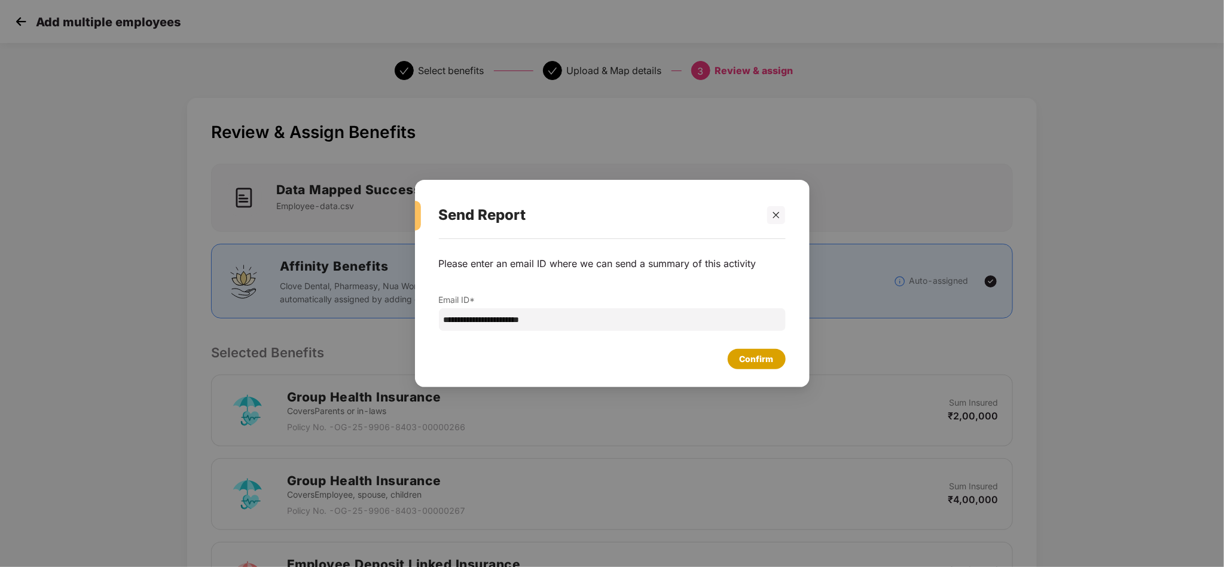
click at [770, 365] on div "Confirm" at bounding box center [757, 359] width 34 height 13
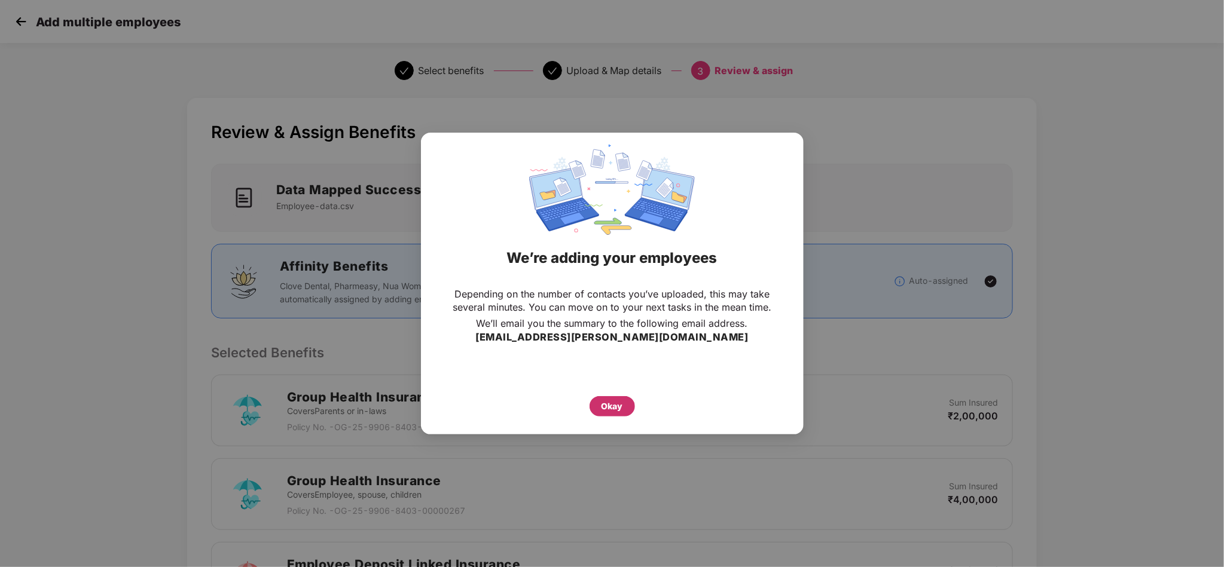
click at [608, 407] on div "Okay" at bounding box center [613, 406] width 22 height 13
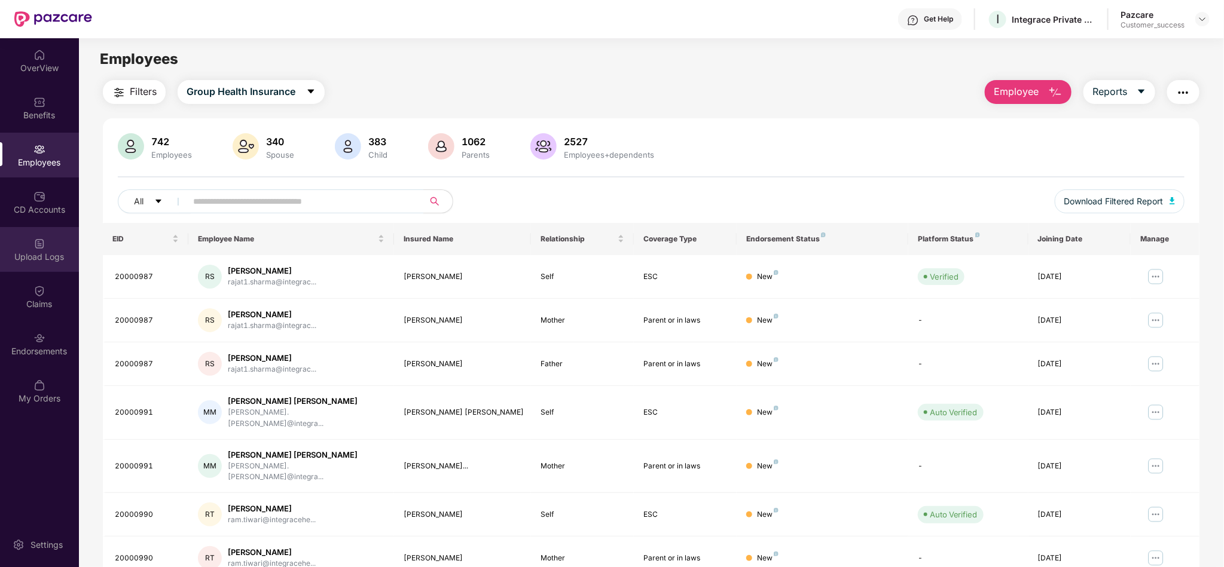
click at [60, 246] on div "Upload Logs" at bounding box center [39, 249] width 79 height 45
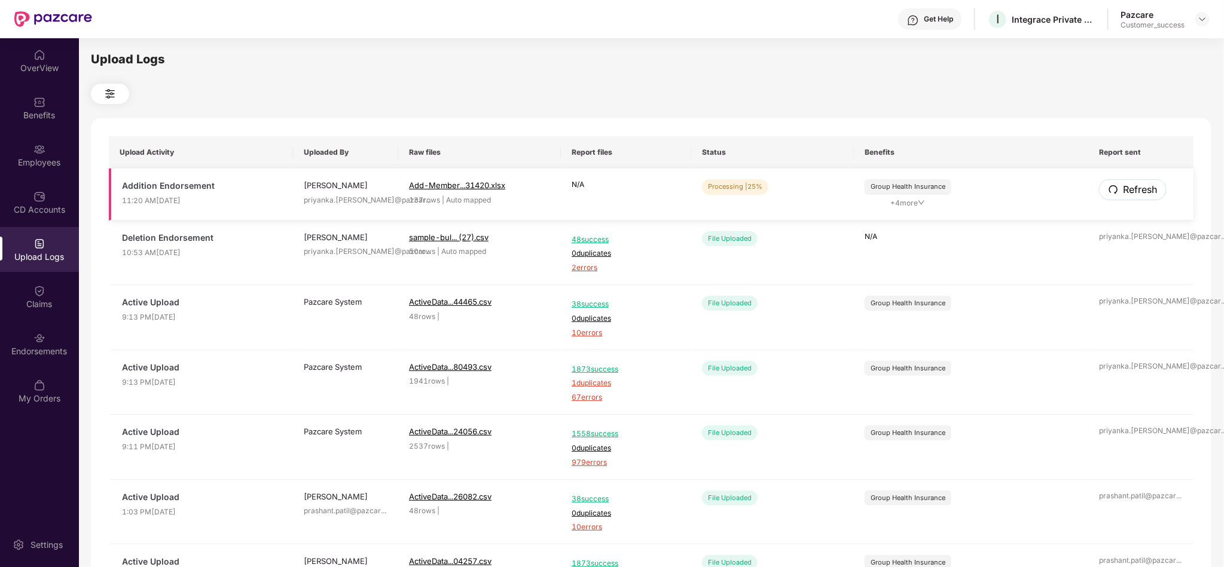
click at [1107, 189] on button "Refresh" at bounding box center [1133, 189] width 68 height 21
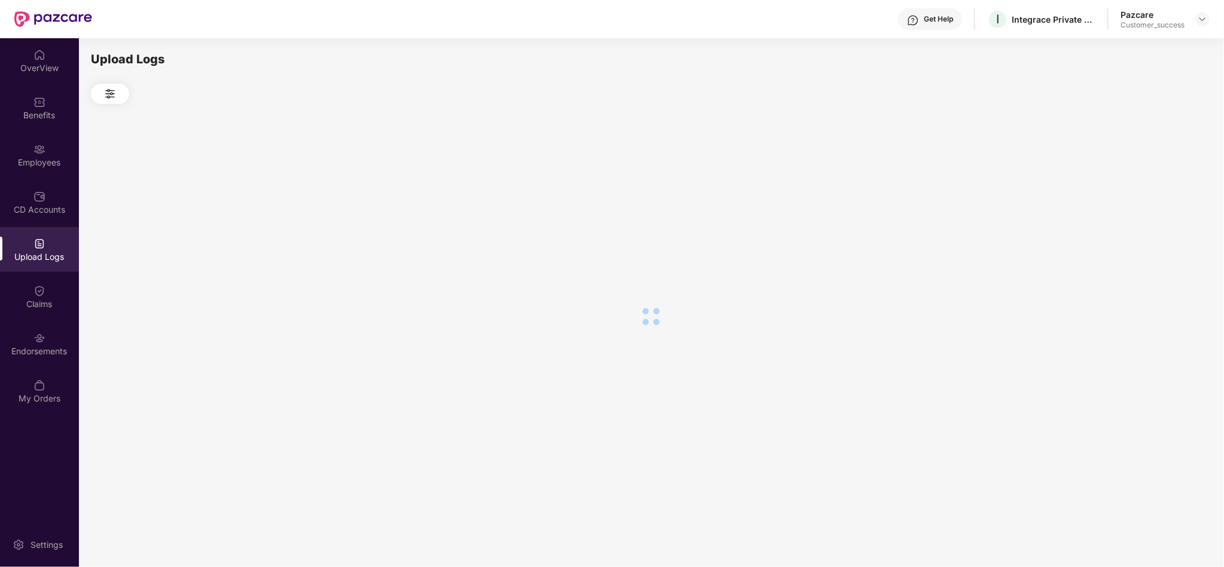
click at [1107, 189] on div at bounding box center [651, 317] width 1120 height 426
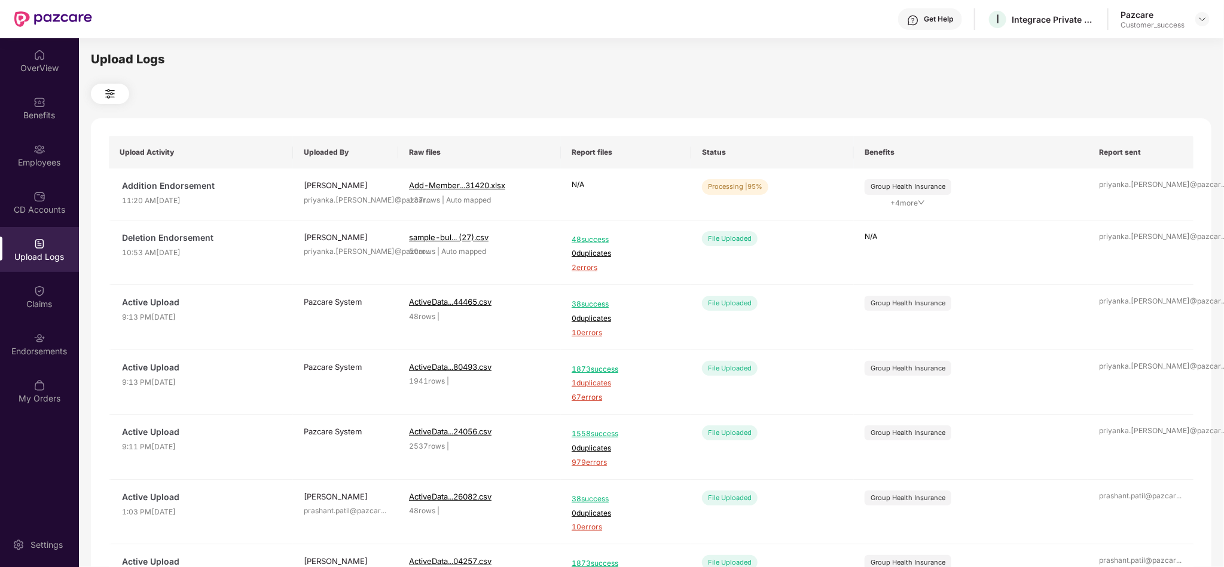
click at [933, 85] on div at bounding box center [651, 94] width 1120 height 20
click at [1137, 197] on span "Refresh" at bounding box center [1139, 189] width 34 height 15
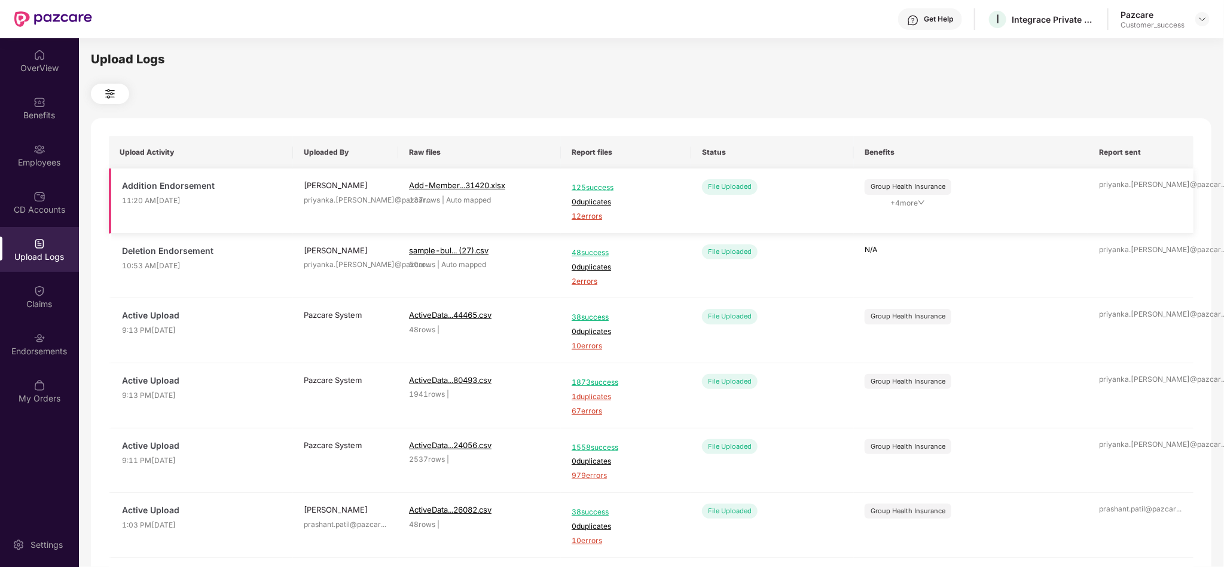
click at [594, 213] on span "12 errors" at bounding box center [626, 216] width 109 height 11
click at [48, 151] on div "Employees" at bounding box center [39, 155] width 79 height 45
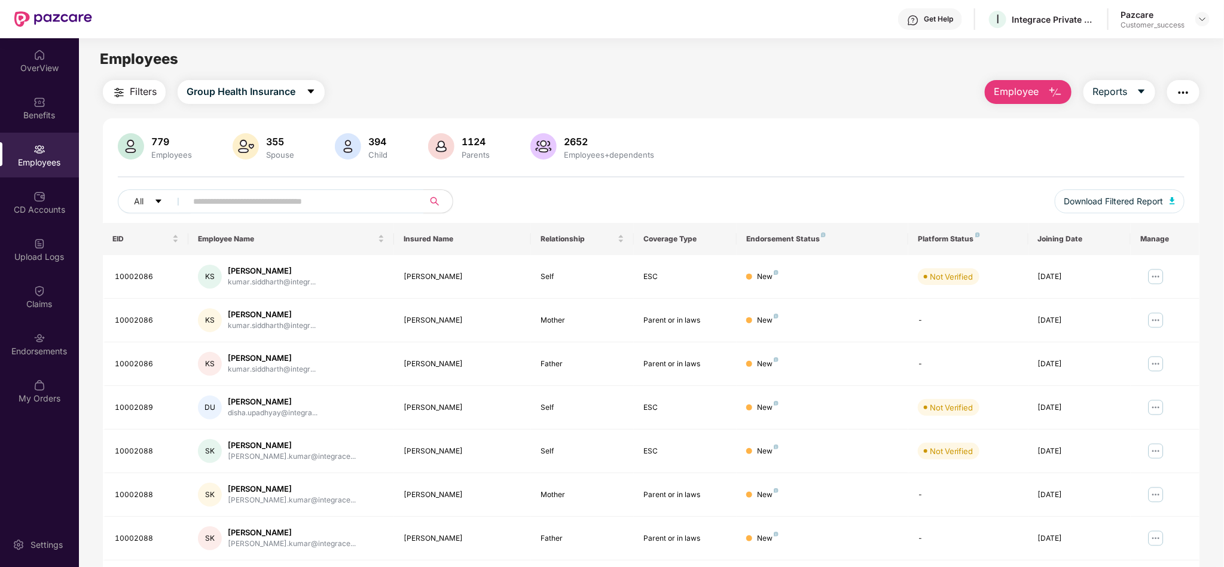
click at [1003, 92] on span "Employee" at bounding box center [1016, 91] width 45 height 15
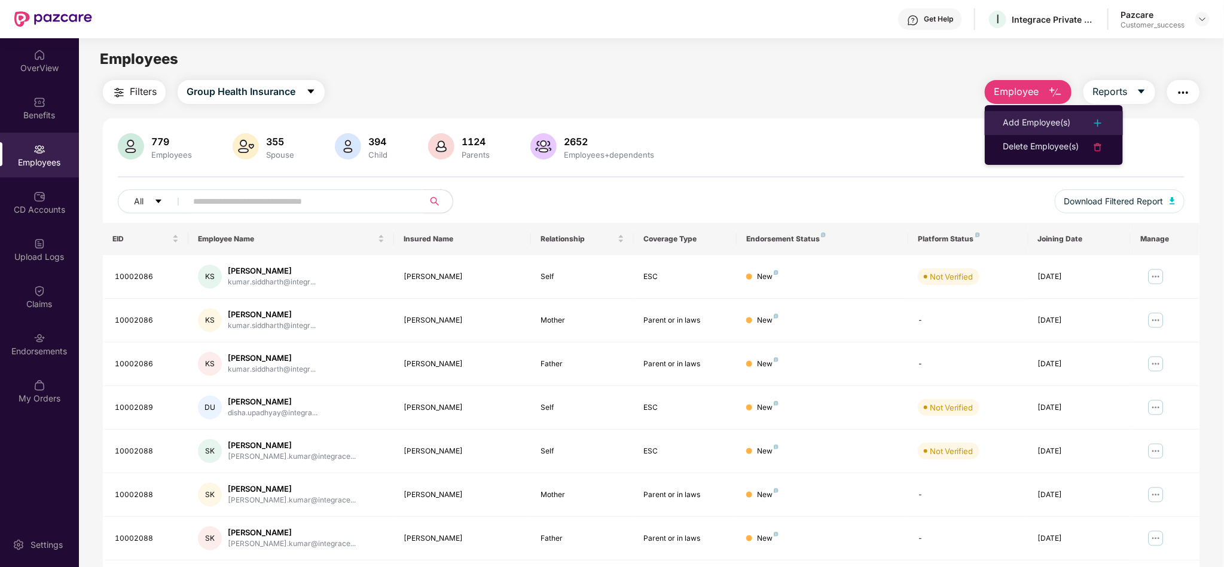
click at [1019, 120] on div "Add Employee(s)" at bounding box center [1037, 123] width 68 height 14
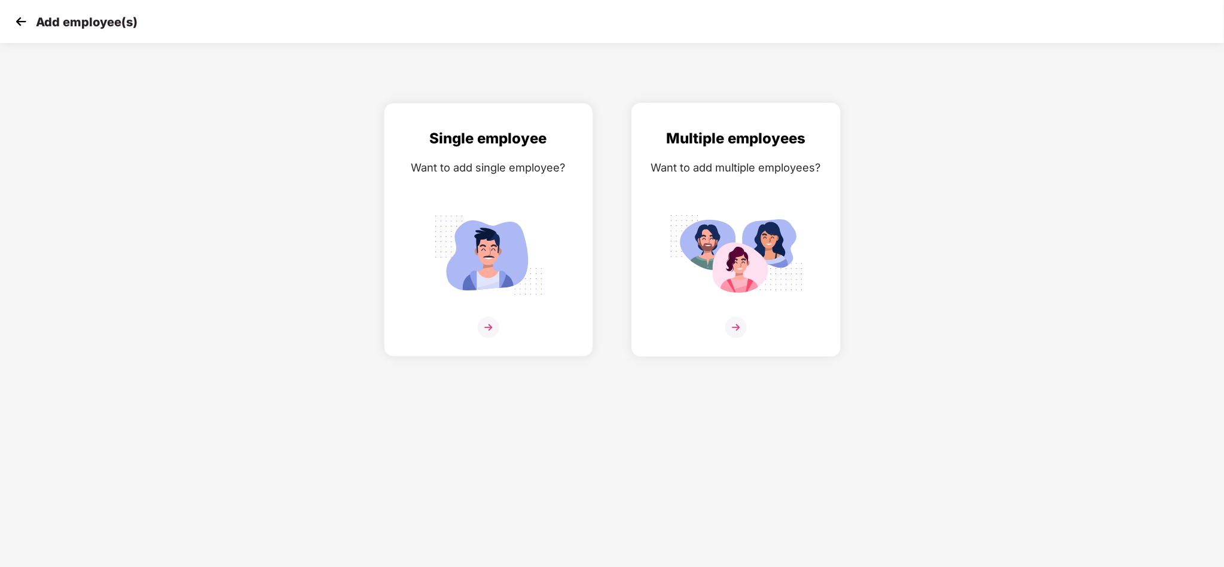
click at [767, 194] on div "Multiple employees Want to add multiple employees?" at bounding box center [736, 240] width 184 height 226
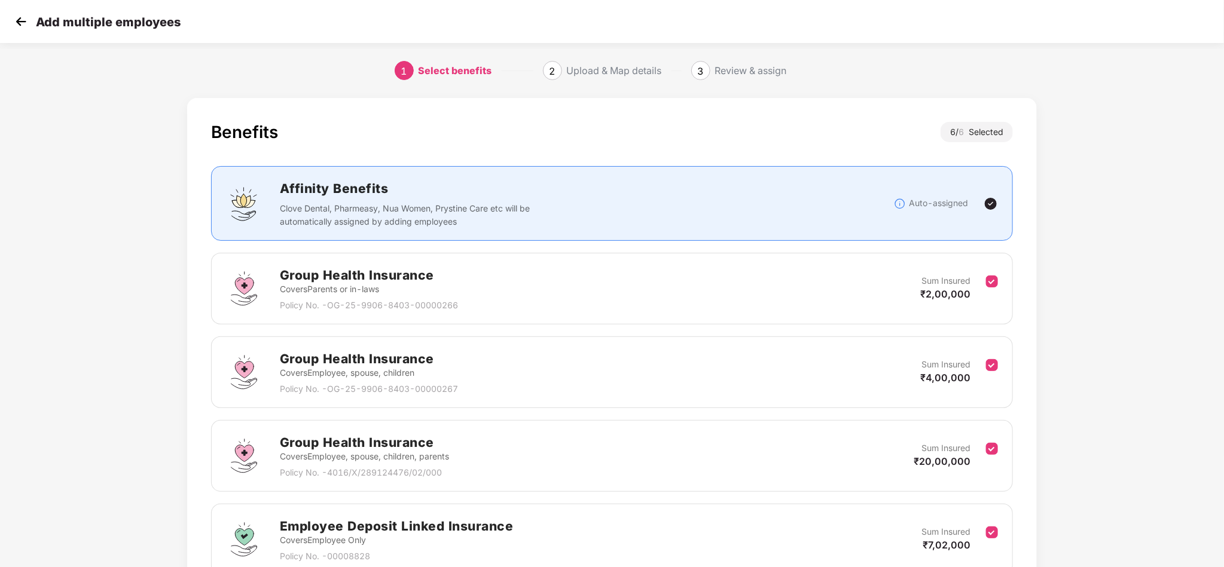
click at [1046, 316] on div "Benefits 6 / 6 Selected Affinity Benefits Clove Dental, Pharmeasy, Nua Women, P…" at bounding box center [612, 489] width 1020 height 795
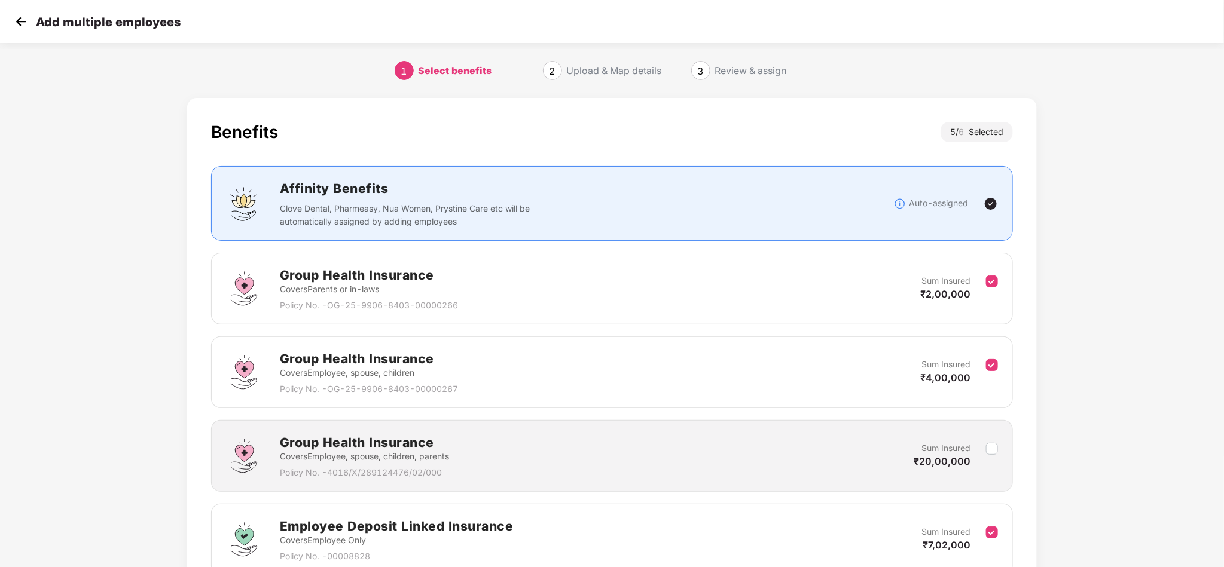
click at [1146, 404] on div "Benefits 5 / 6 Selected Affinity Benefits Clove Dental, Pharmeasy, Nua Women, P…" at bounding box center [612, 489] width 1224 height 795
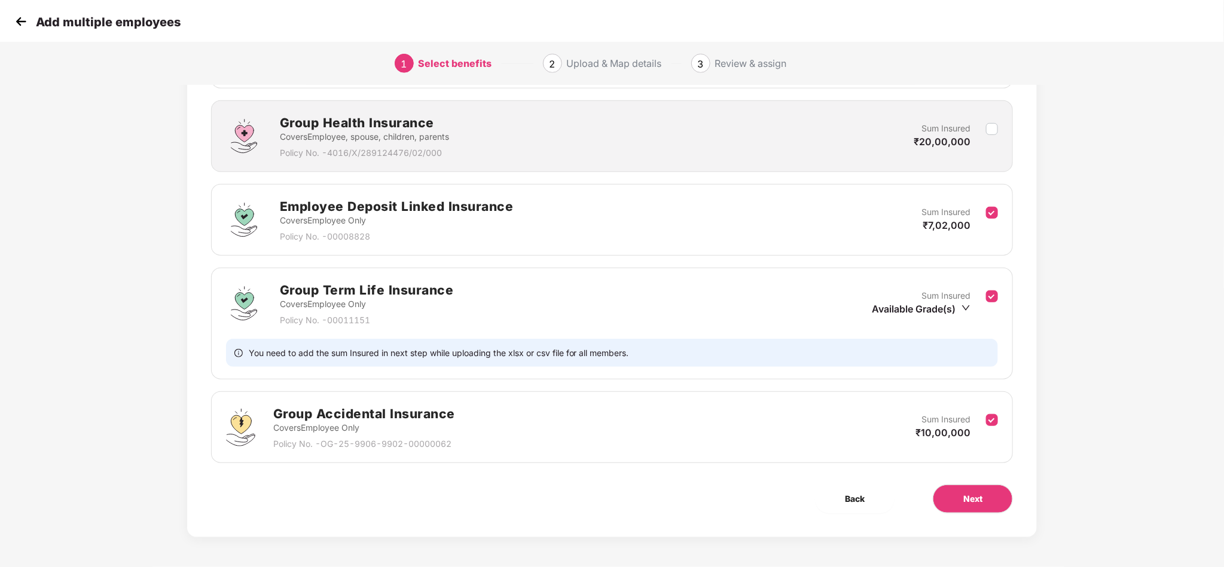
scroll to position [323, 0]
click at [983, 485] on button "Next" at bounding box center [973, 499] width 80 height 29
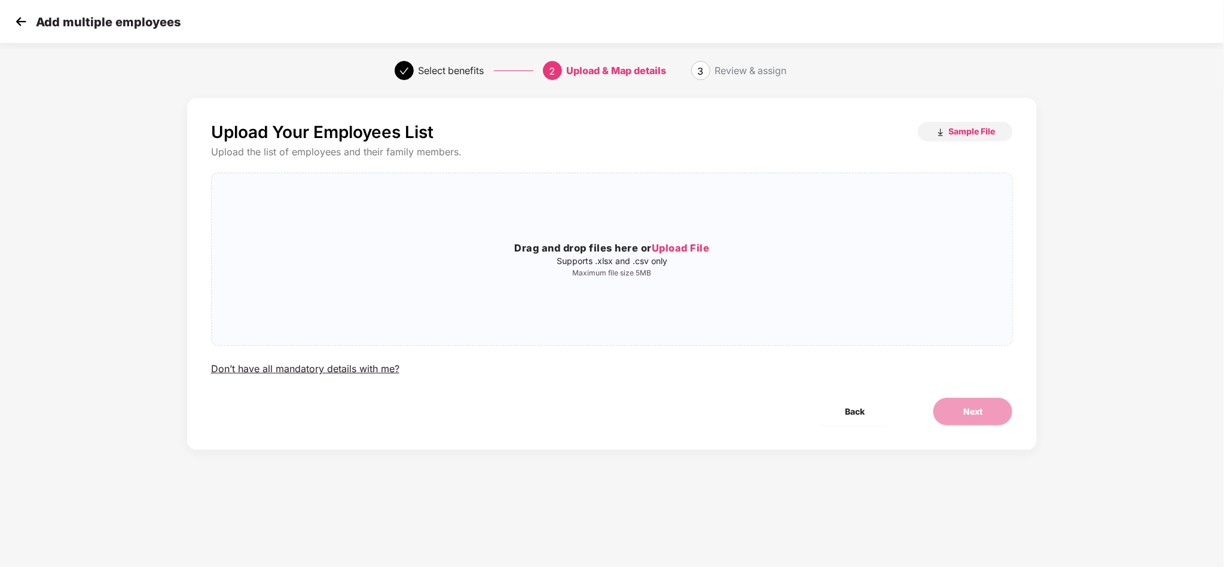
scroll to position [0, 0]
click at [584, 282] on div "Drag and drop files here or Upload File Supports .xlsx and .csv only Maximum fi…" at bounding box center [612, 259] width 801 height 153
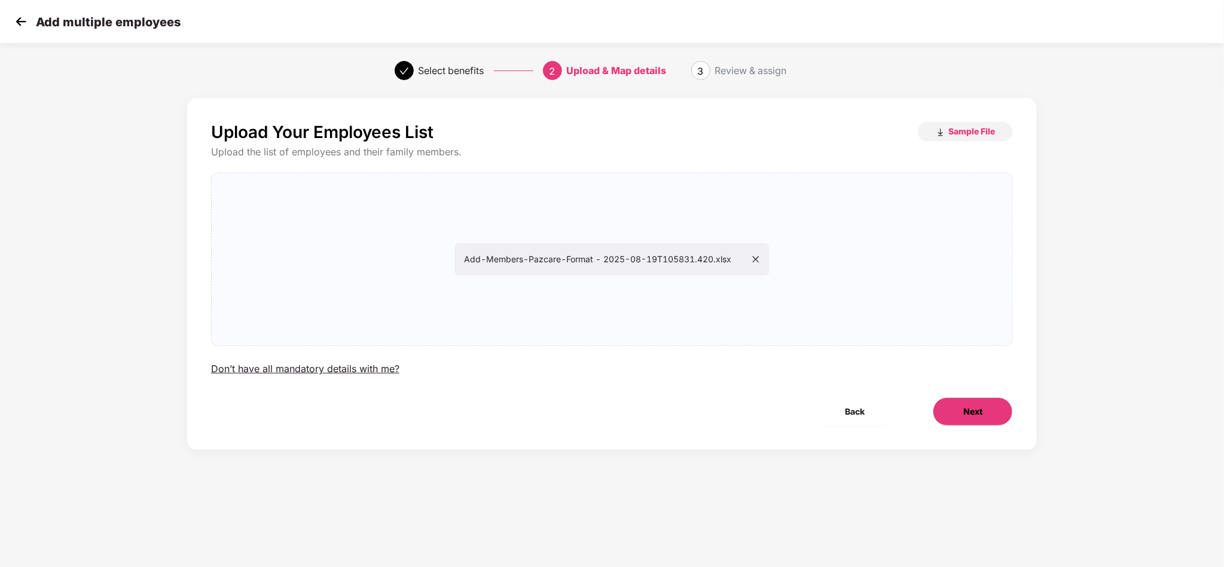
click at [979, 407] on span "Next" at bounding box center [972, 411] width 19 height 13
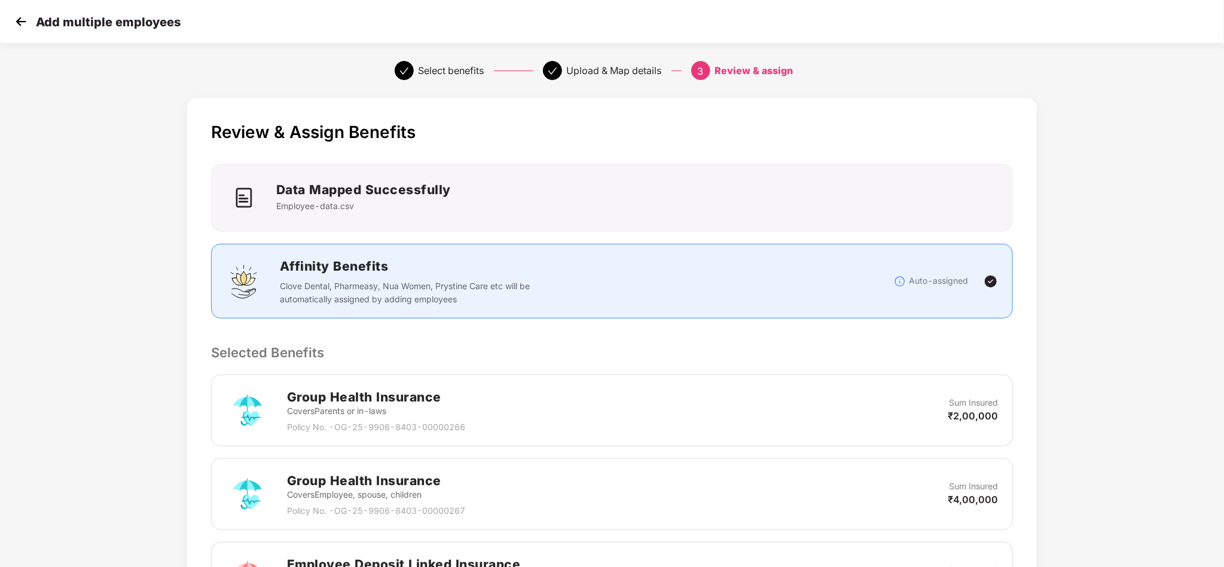
click at [1068, 248] on div "Review & Assign Benefits Data Mapped Successfully Employee-data.csv Affinity Be…" at bounding box center [612, 546] width 1020 height 909
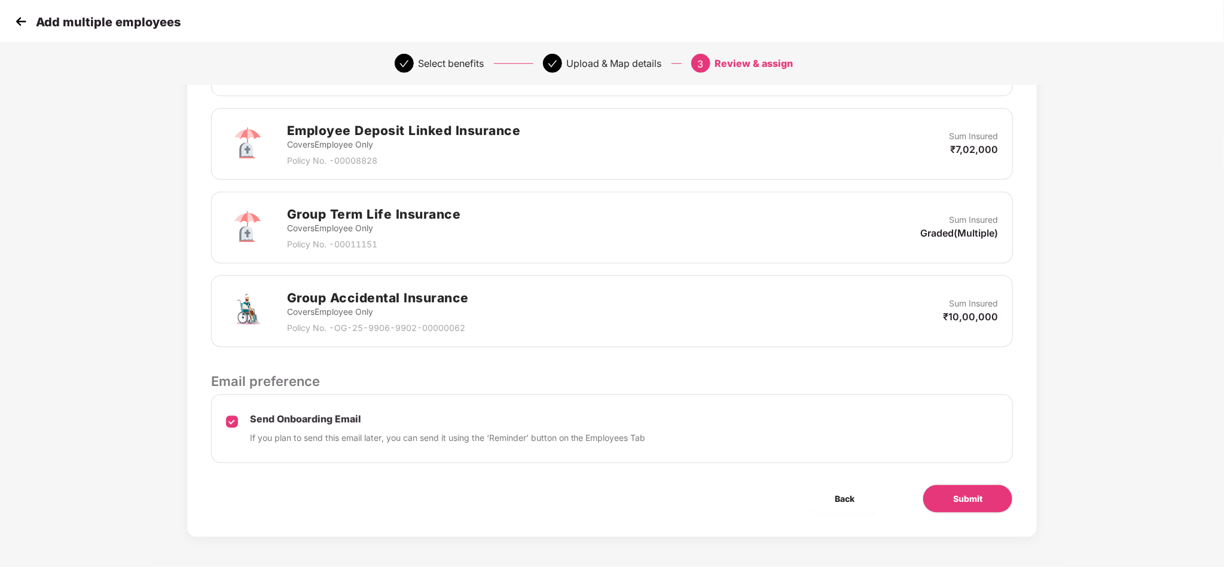
scroll to position [438, 0]
click at [969, 502] on span "Submit" at bounding box center [967, 499] width 29 height 13
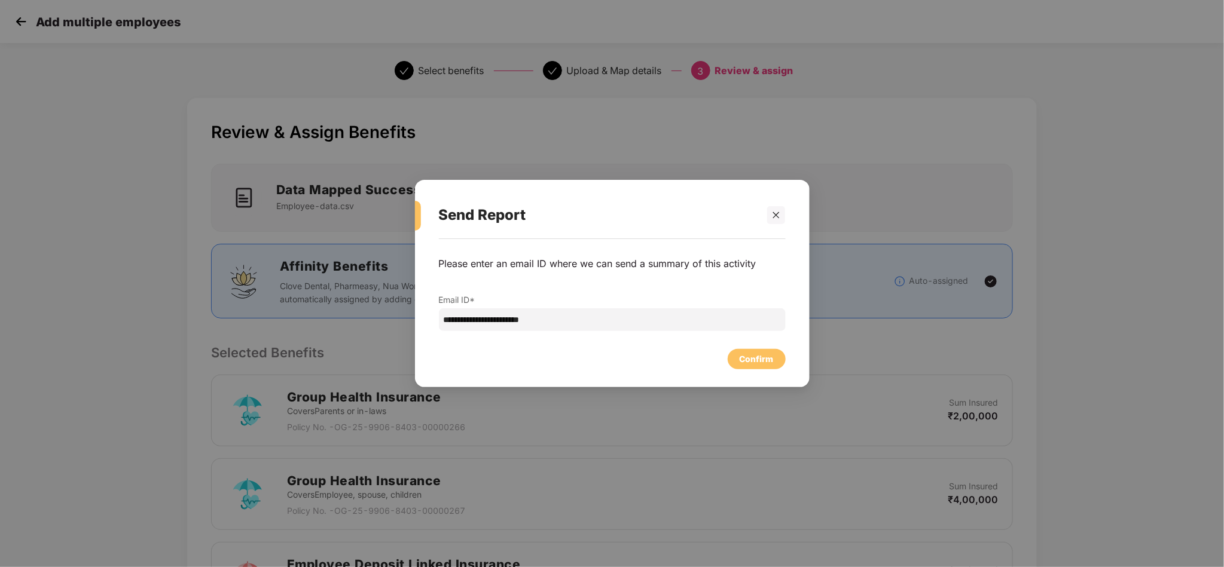
click at [753, 348] on div "Confirm" at bounding box center [612, 356] width 347 height 26
click at [750, 356] on div "Confirm" at bounding box center [757, 359] width 34 height 13
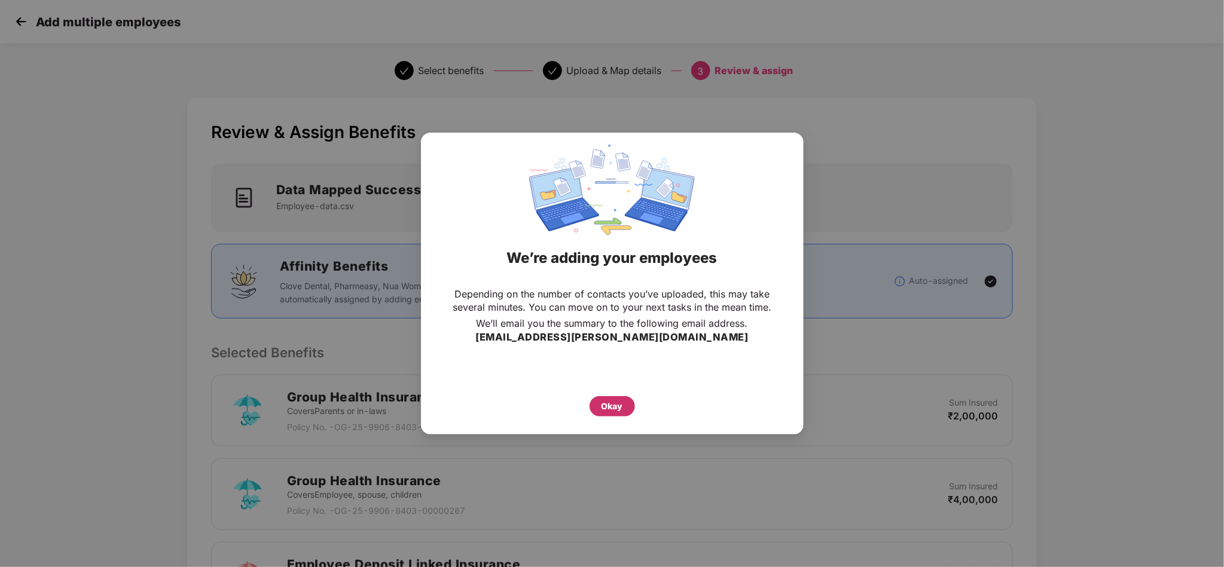
click at [624, 398] on div "Okay" at bounding box center [612, 406] width 45 height 20
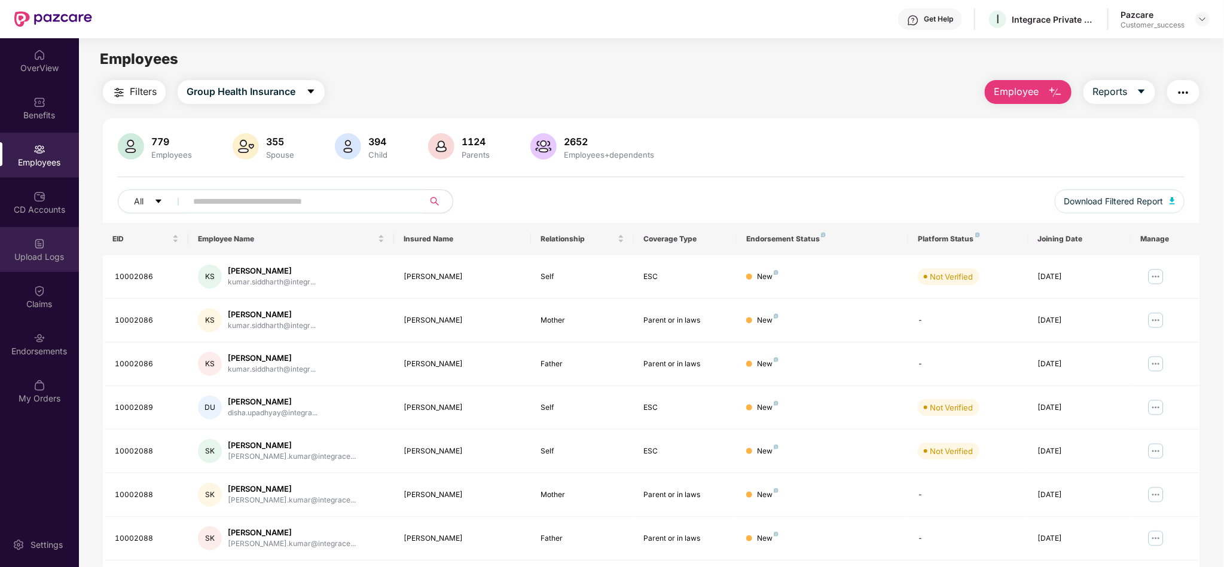
click at [31, 249] on div "Upload Logs" at bounding box center [39, 249] width 79 height 45
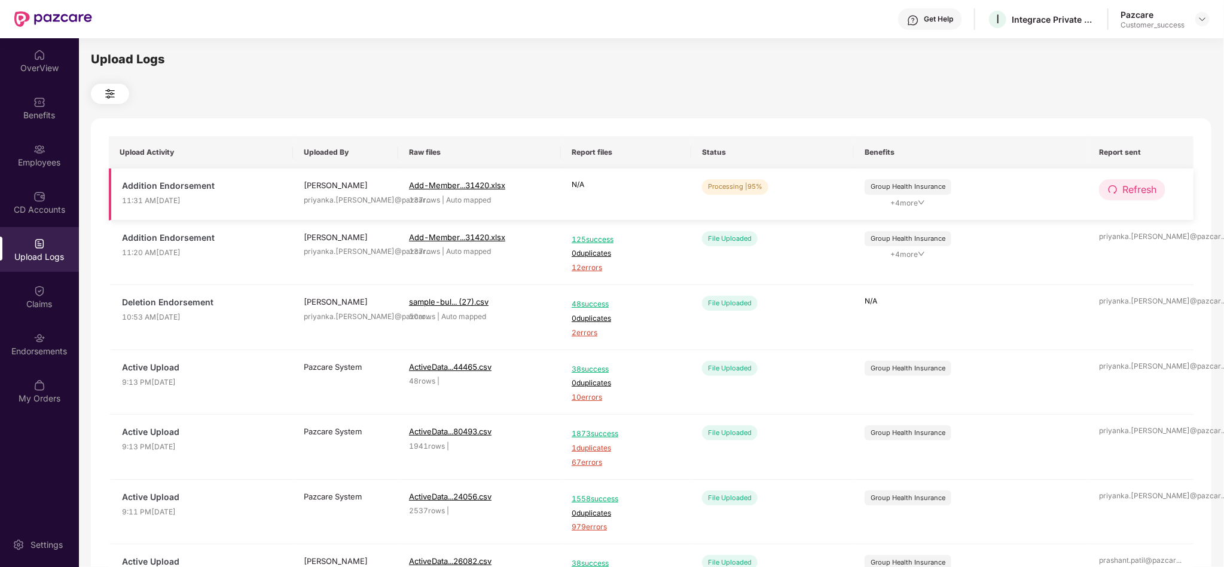
click at [1113, 187] on icon "redo" at bounding box center [1113, 190] width 10 height 10
click at [1135, 198] on button "Refresh" at bounding box center [1132, 189] width 66 height 21
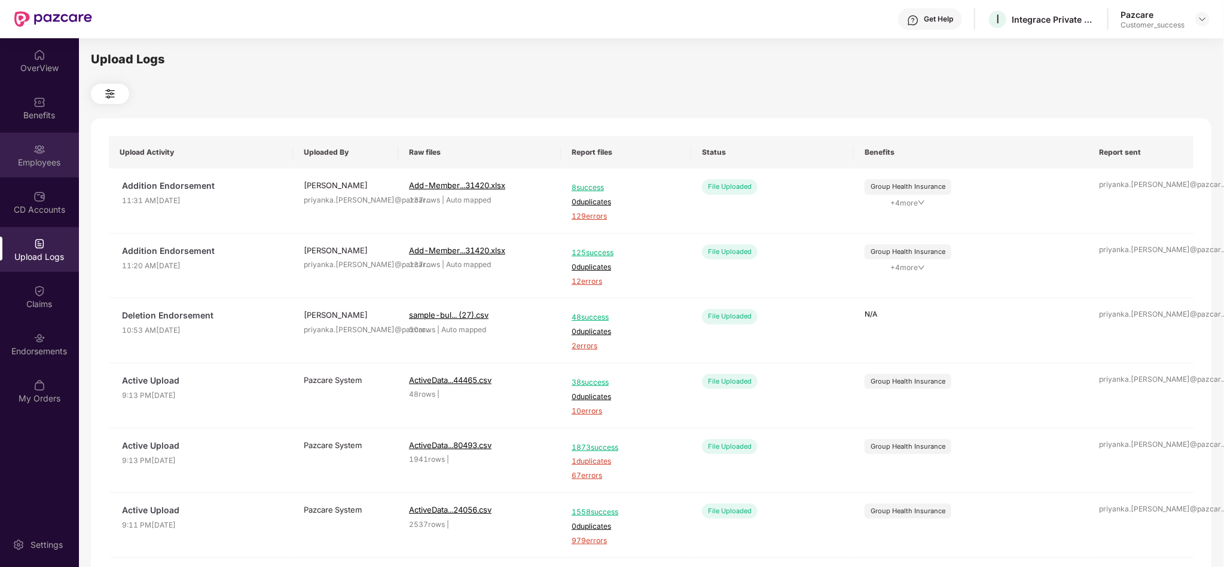
click at [30, 162] on div "Employees" at bounding box center [39, 163] width 79 height 12
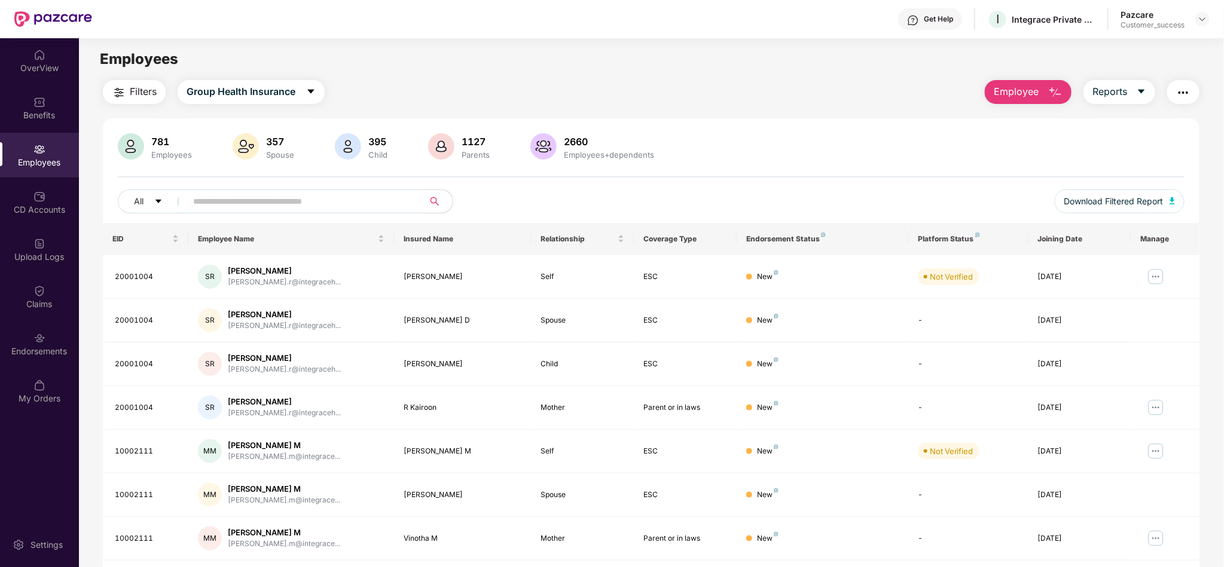
click at [374, 80] on div "Filters Group Health Insurance Employee Reports" at bounding box center [651, 92] width 1097 height 24
click at [408, 66] on div "Employees" at bounding box center [651, 59] width 1144 height 23
click at [797, 187] on div "781 Employees 357 Spouse 395 Child 1127 Parents 2660 Employees+dependents All D…" at bounding box center [651, 178] width 1097 height 90
click at [695, 120] on div "781 Employees 357 Spouse 395 Child 1127 Parents 2660 Employees+dependents All D…" at bounding box center [651, 426] width 1097 height 616
click at [721, 56] on div "Employees" at bounding box center [651, 59] width 1144 height 23
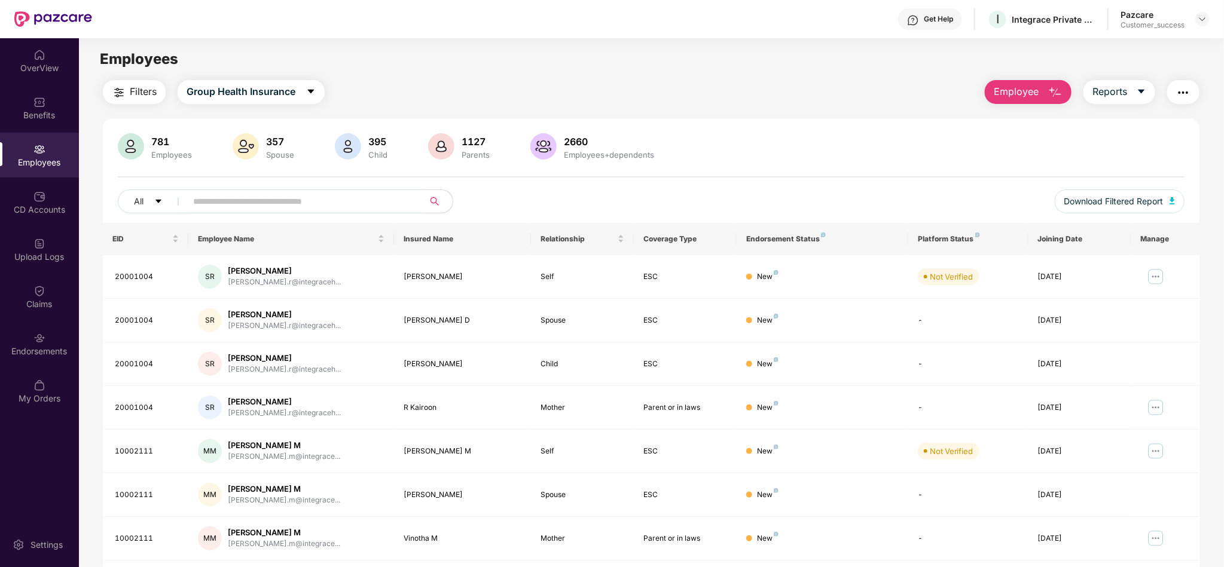
click at [410, 102] on div "Filters Group Health Insurance Employee Reports" at bounding box center [651, 92] width 1097 height 24
click at [673, 111] on div "Filters Group Health Insurance Employee Reports 781 Employees 357 Spouse 395 Ch…" at bounding box center [651, 407] width 1097 height 655
click at [406, 54] on div "Employees" at bounding box center [651, 59] width 1144 height 23
click at [535, 81] on div "Filters Group Health Insurance Employee Reports" at bounding box center [651, 92] width 1097 height 24
